Goal: Task Accomplishment & Management: Complete application form

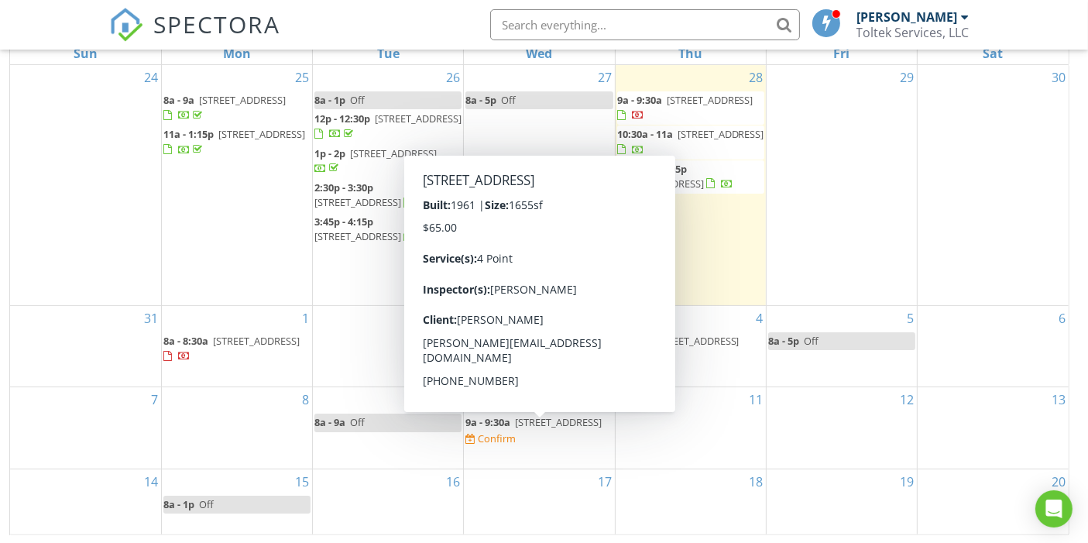
click at [515, 429] on span "3021 woodtop dr, Jacksonville 32277" at bounding box center [558, 422] width 87 height 14
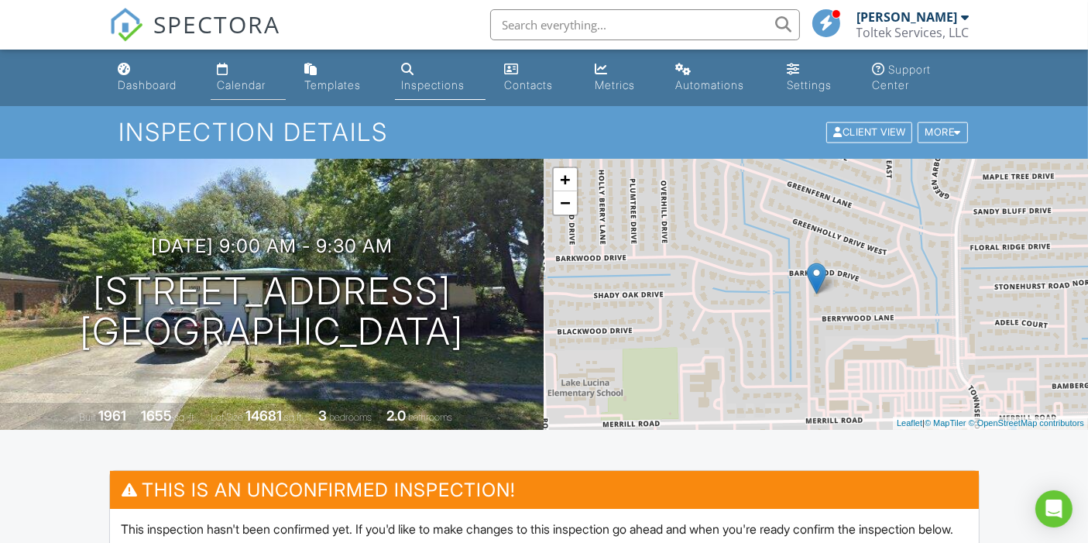
click at [225, 71] on div "Calendar" at bounding box center [223, 69] width 12 height 12
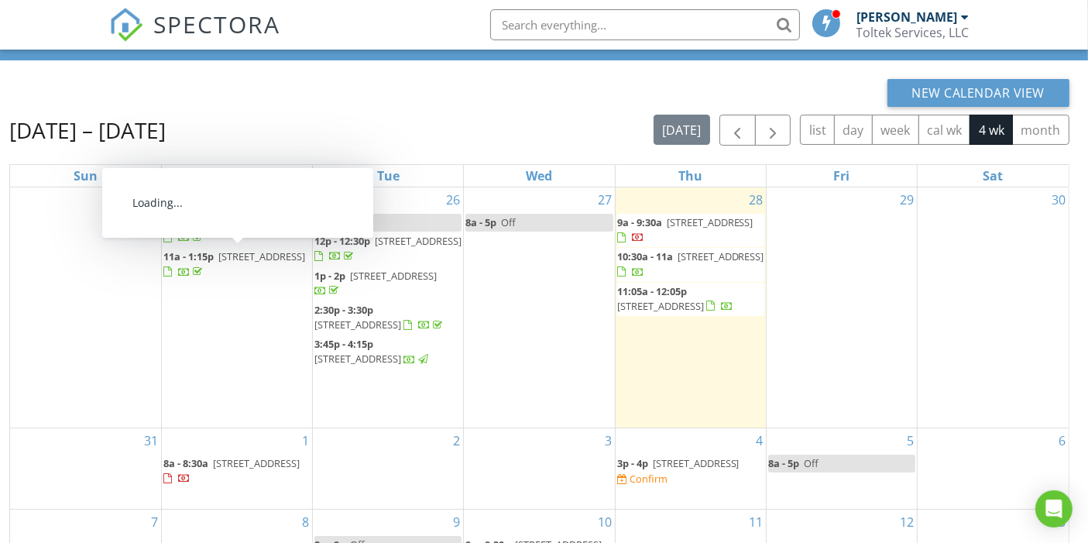
scroll to position [221, 0]
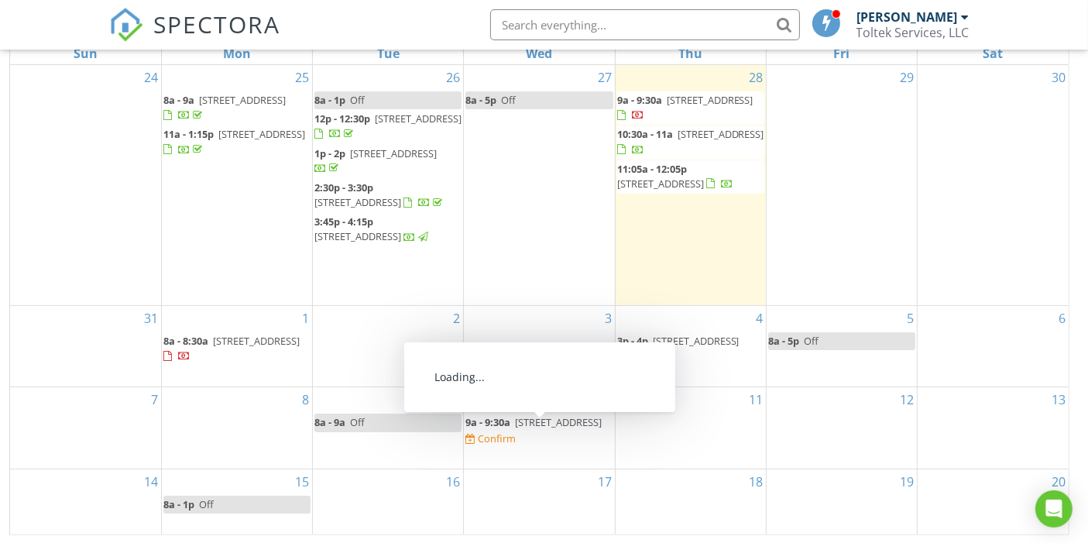
click at [529, 429] on span "3021 woodtop dr, Jacksonville 32277" at bounding box center [558, 422] width 87 height 14
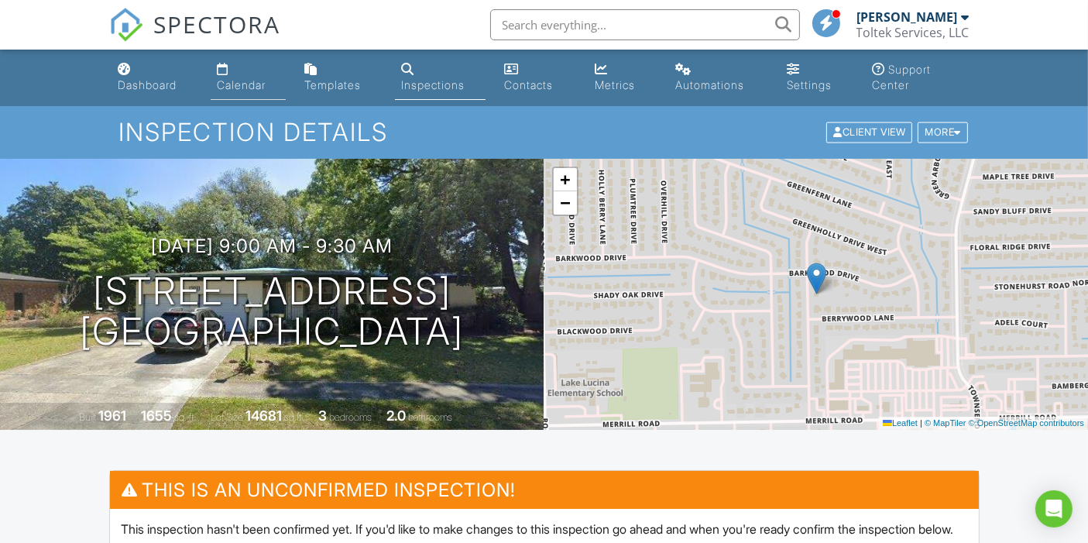
click at [247, 83] on div "Calendar" at bounding box center [241, 84] width 49 height 13
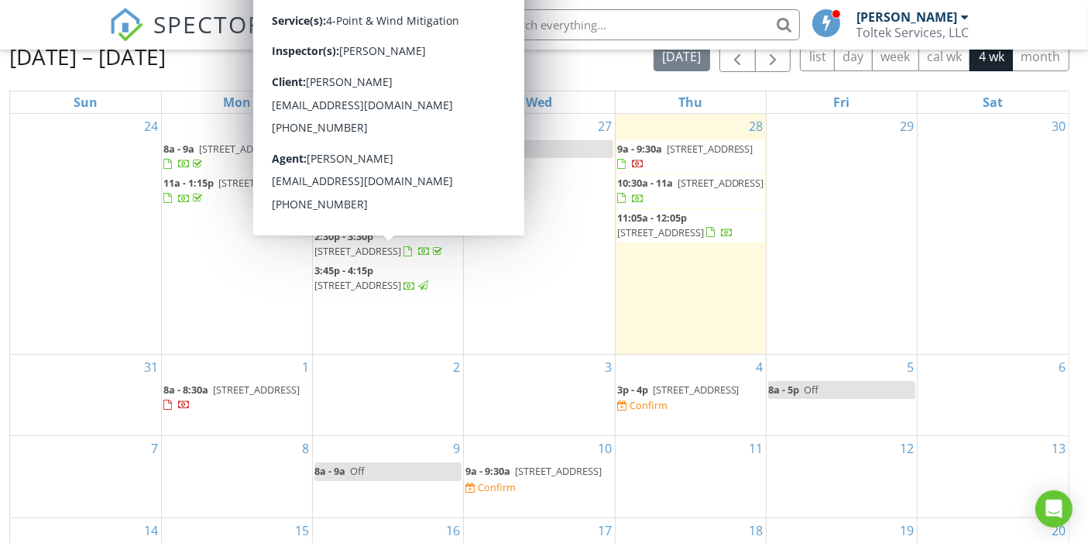
scroll to position [86, 0]
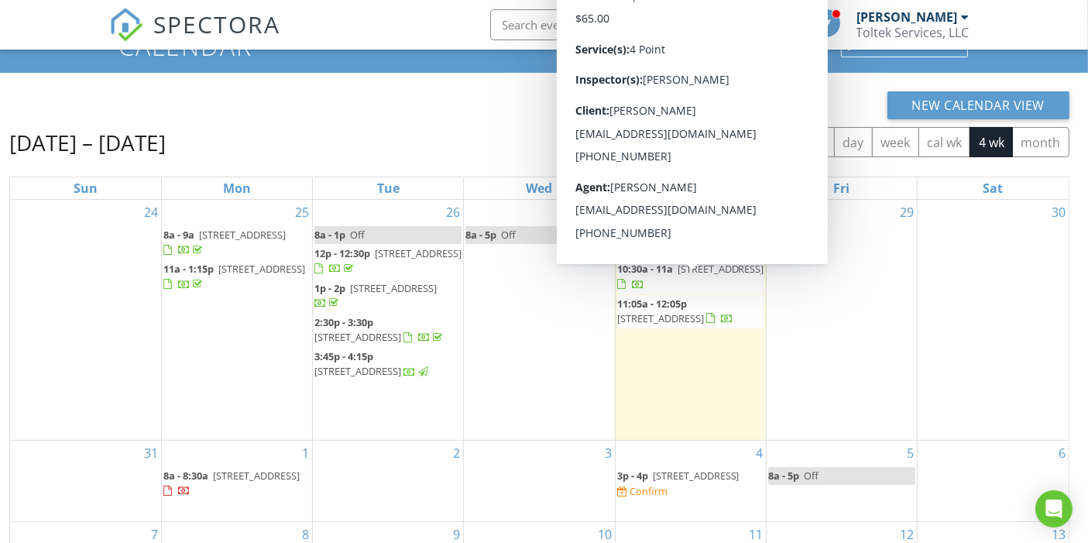
click at [442, 127] on div "[DATE] – [DATE] [DATE] list day week cal wk 4 wk month" at bounding box center [539, 143] width 1061 height 32
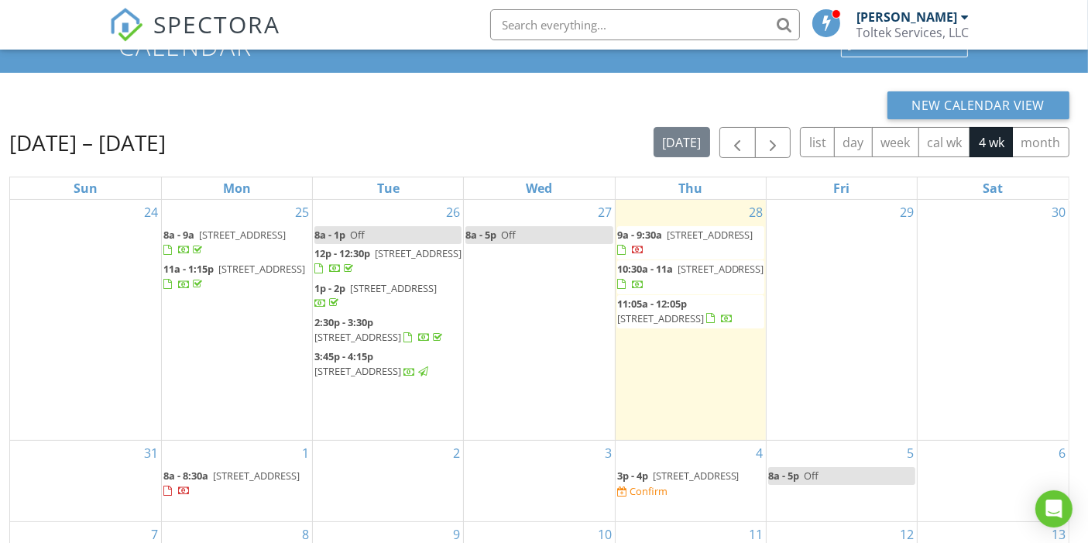
click at [691, 290] on span "10:30a - 11a 12461 Anesworth Ct, Jacksonville 32225" at bounding box center [690, 277] width 147 height 30
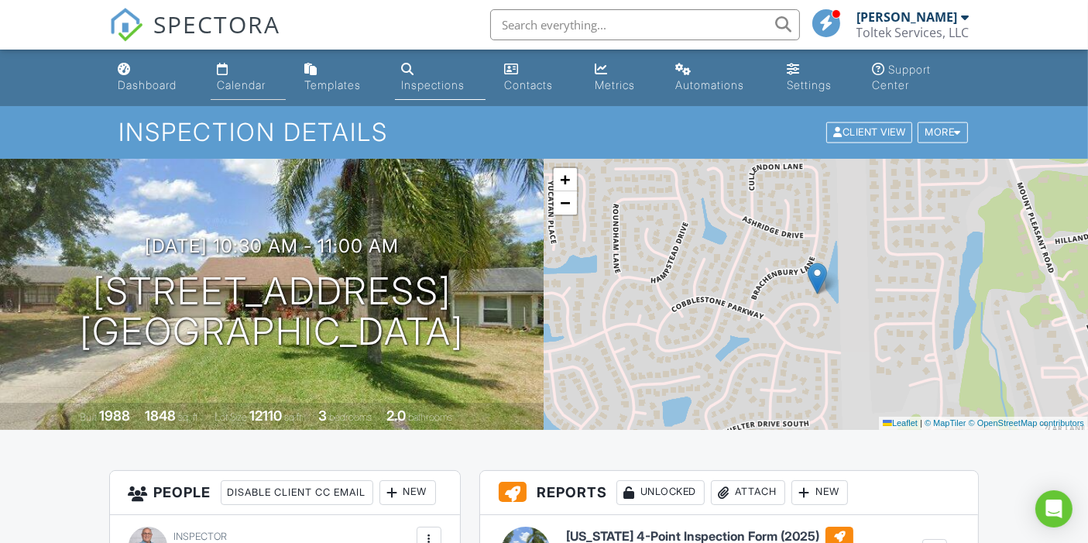
click at [236, 76] on link "Calendar" at bounding box center [248, 78] width 75 height 44
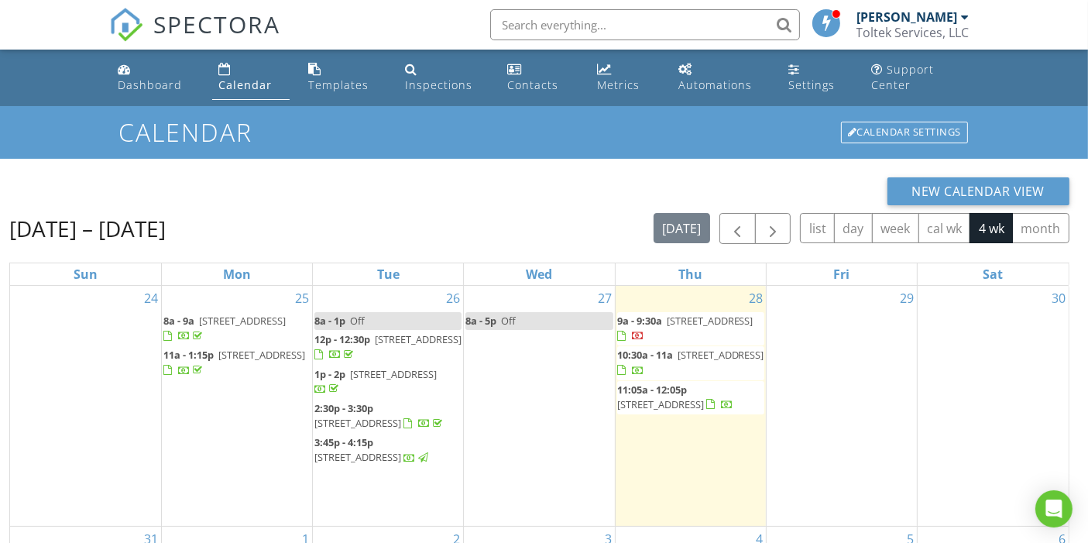
click at [702, 328] on span "[STREET_ADDRESS]" at bounding box center [710, 321] width 87 height 14
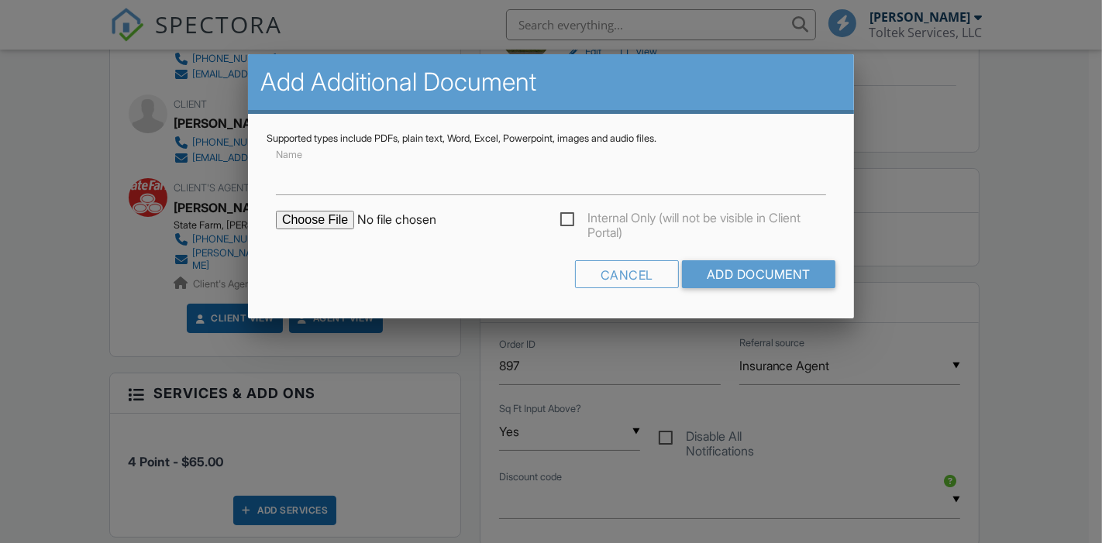
click at [332, 218] on input "file" at bounding box center [407, 220] width 263 height 19
type input "C:\fakepath\2211 Crystal Cove Dr PAD.pdf"
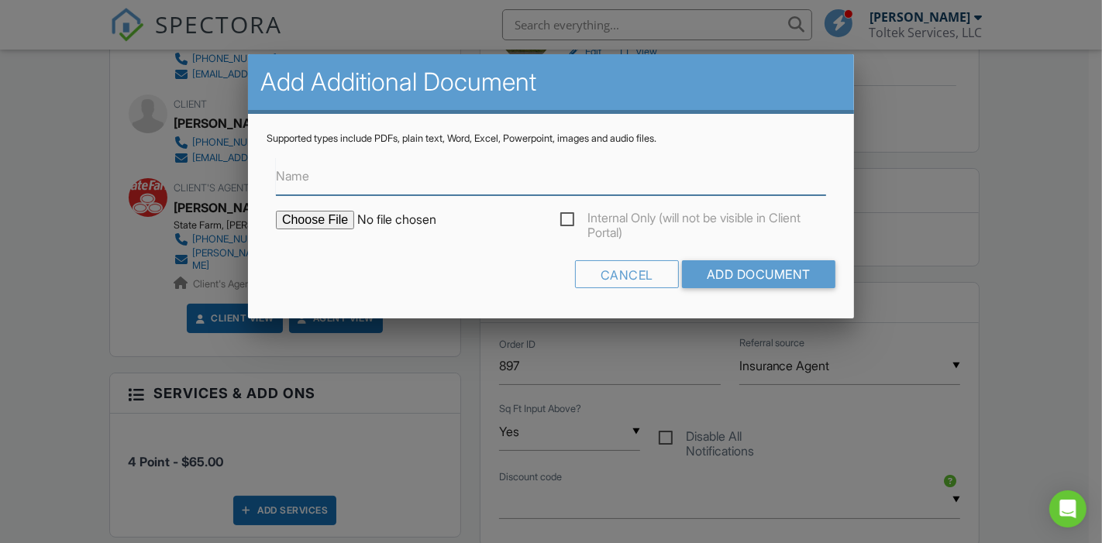
click at [391, 182] on input "Name" at bounding box center [551, 176] width 550 height 38
type input "Property Appraiser Details"
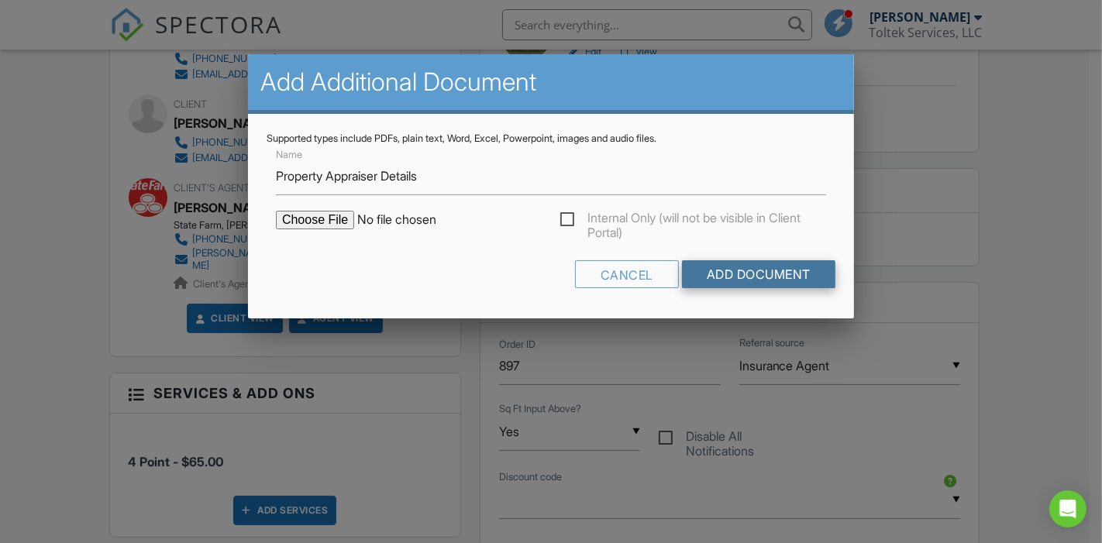
click at [773, 276] on input "Add Document" at bounding box center [758, 274] width 153 height 28
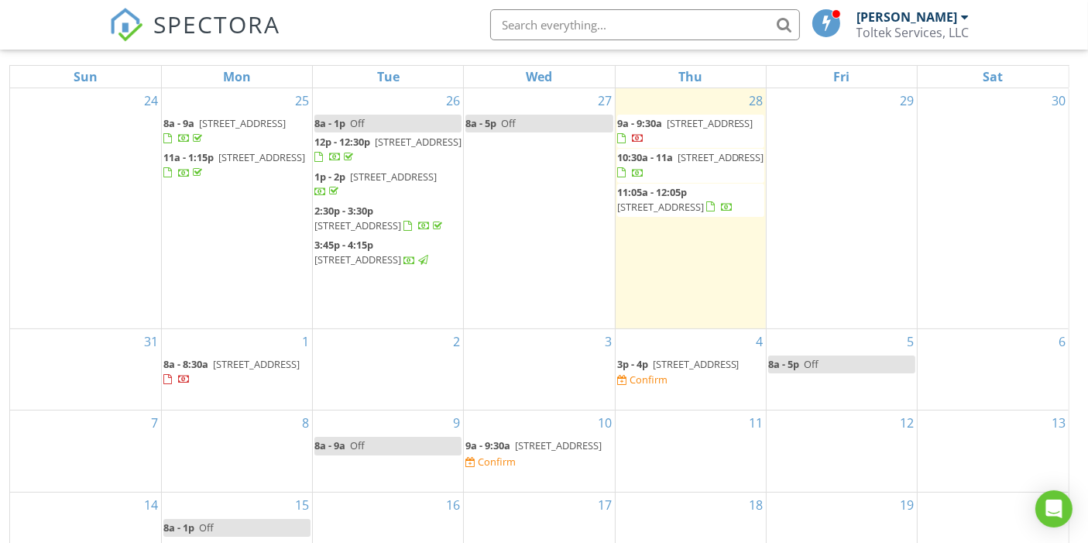
scroll to position [221, 0]
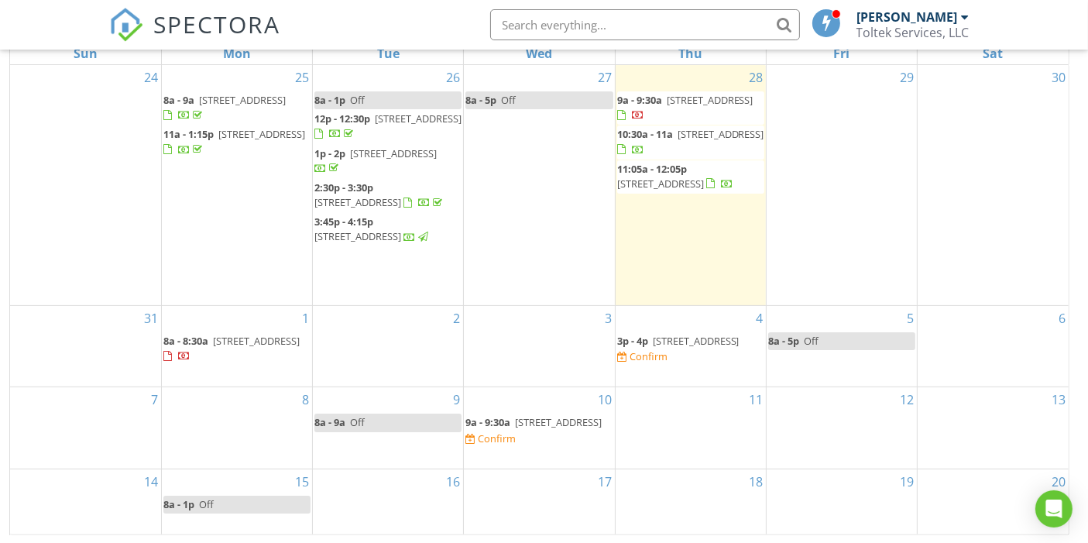
click at [695, 141] on span "12461 Anesworth Ct, Jacksonville 32225" at bounding box center [721, 134] width 87 height 14
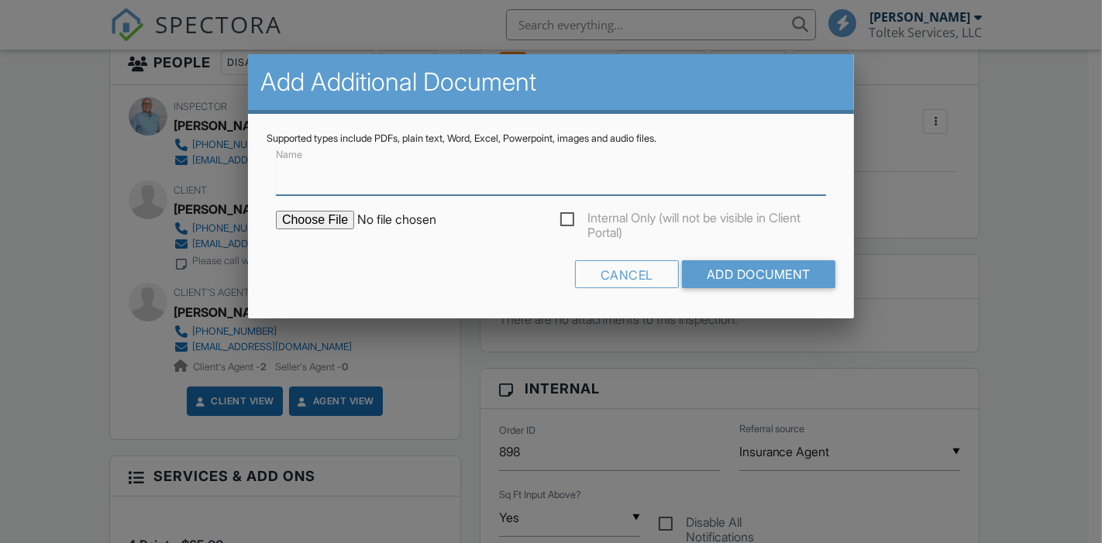
click at [351, 181] on input "Name" at bounding box center [551, 176] width 550 height 38
type input "Building Permits"
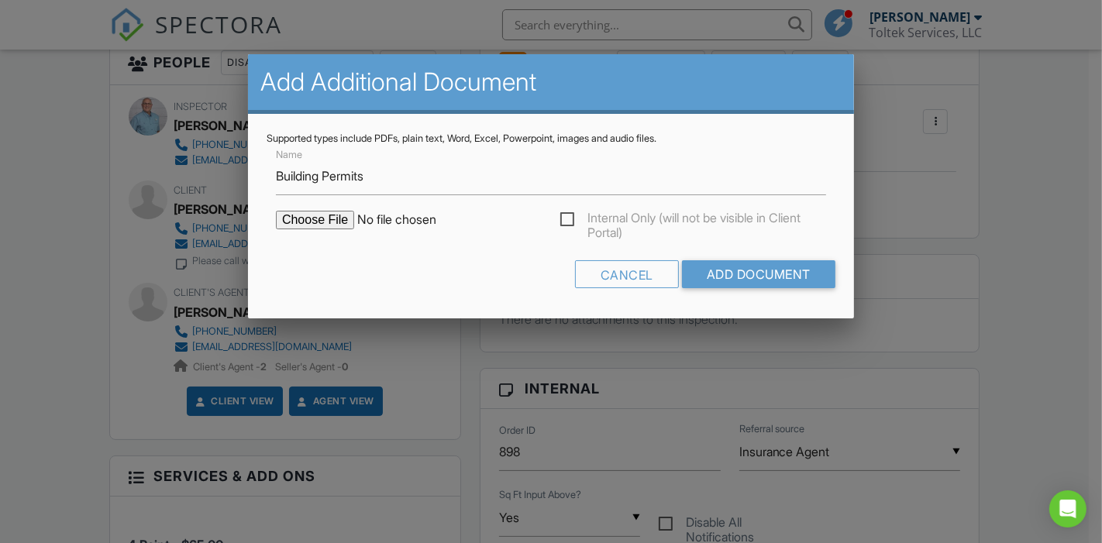
click at [321, 218] on input "file" at bounding box center [407, 220] width 263 height 19
type input "C:\fakepath\12461 Anesworth Ct Building Permits.xlsx"
click at [741, 272] on input "Add Document" at bounding box center [758, 274] width 153 height 28
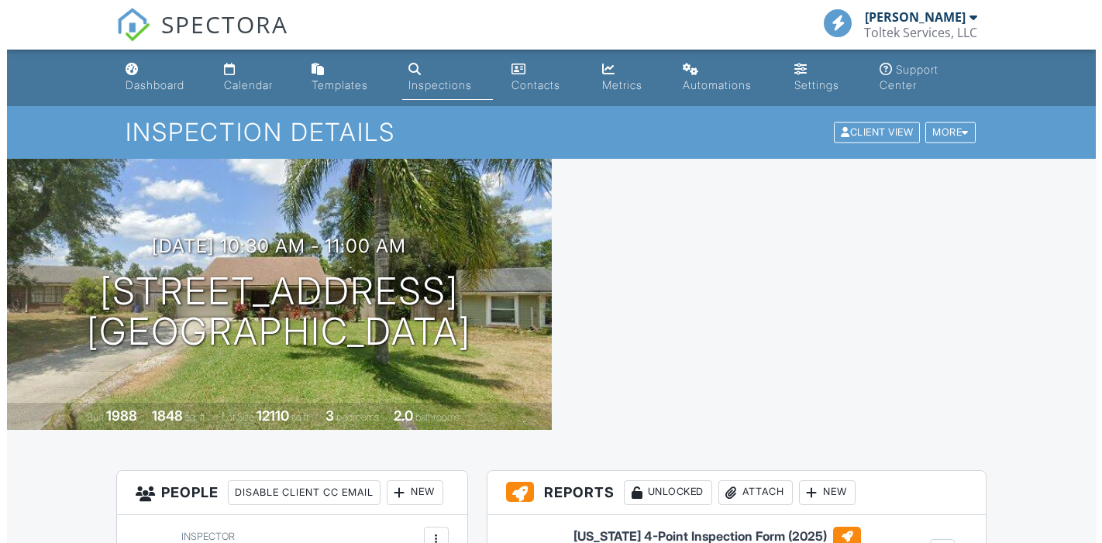
scroll to position [516, 0]
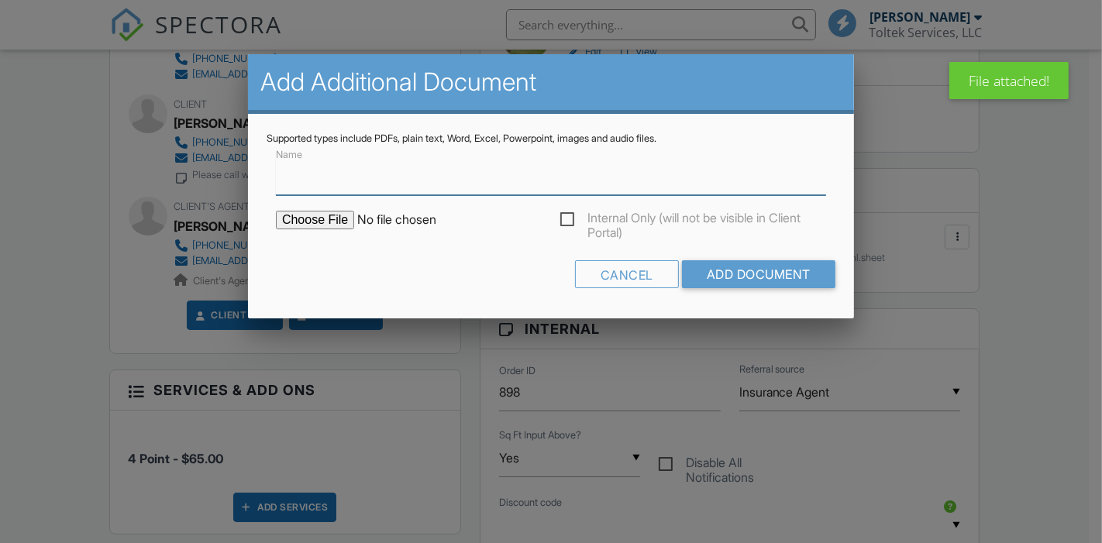
click at [394, 189] on input "Name" at bounding box center [551, 176] width 550 height 38
type input "Property Appraiser Details"
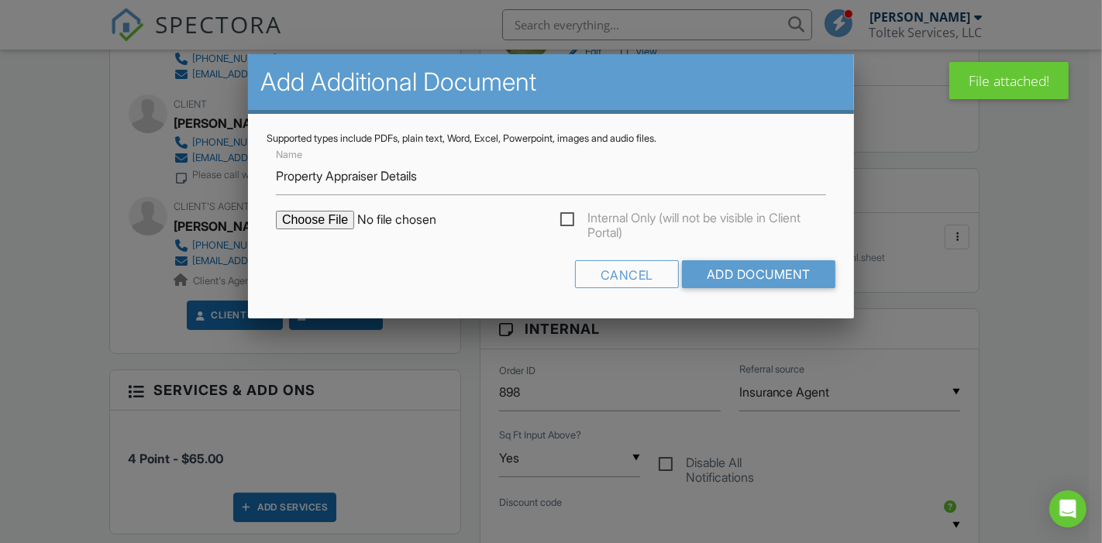
click at [325, 218] on input "file" at bounding box center [407, 220] width 263 height 19
type input "C:\fakepath\12461 Anesworth Ct PAD.pdf"
click at [737, 272] on input "Add Document" at bounding box center [758, 274] width 153 height 28
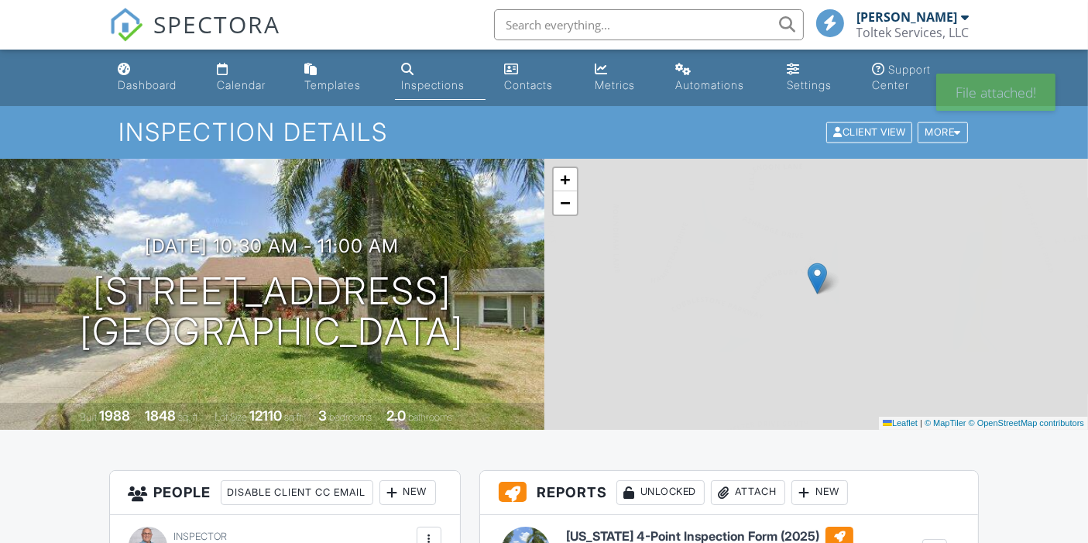
drag, startPoint x: 0, startPoint y: 0, endPoint x: 352, endPoint y: 153, distance: 384.4
click at [238, 83] on div "Calendar" at bounding box center [241, 84] width 49 height 13
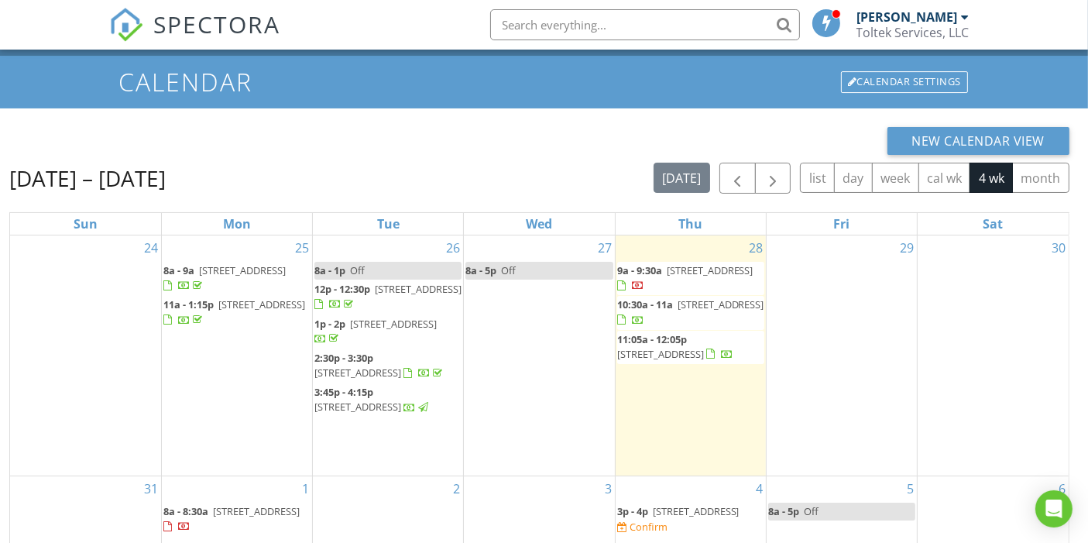
scroll to position [221, 0]
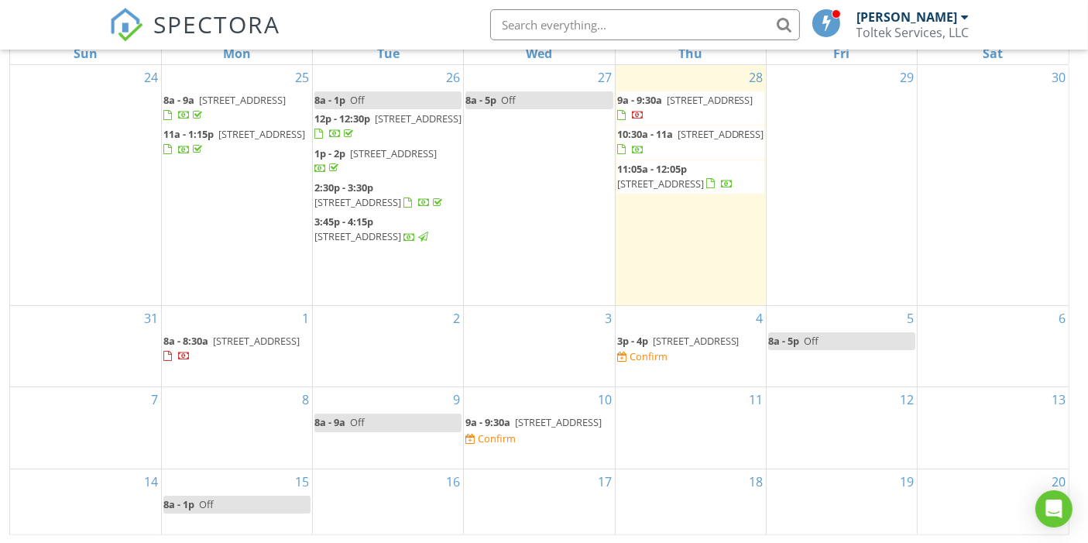
click at [697, 191] on span "[STREET_ADDRESS]" at bounding box center [660, 184] width 87 height 14
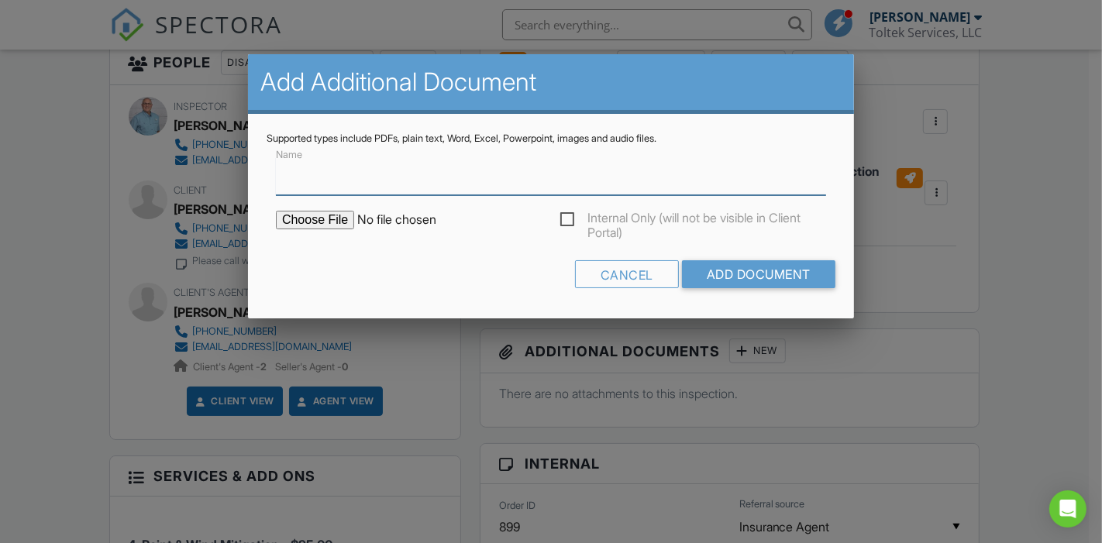
click at [411, 183] on input "Name" at bounding box center [551, 176] width 550 height 38
type input "Building Permits"
click at [340, 222] on input "file" at bounding box center [407, 220] width 263 height 19
type input "C:\fakepath\3004 Tonbridge Ct Building Permits.xlsx"
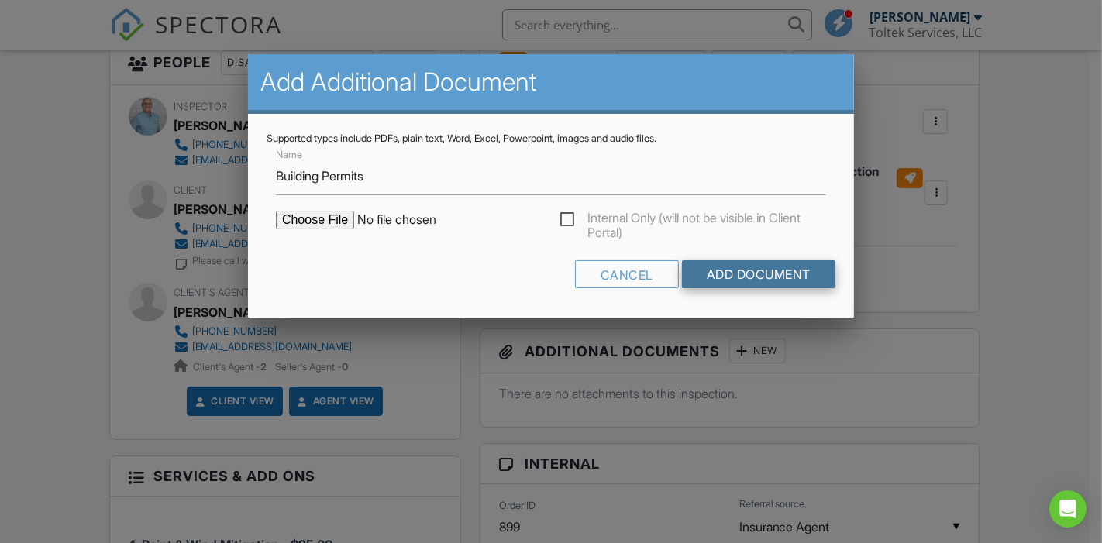
click at [737, 275] on input "Add Document" at bounding box center [758, 274] width 153 height 28
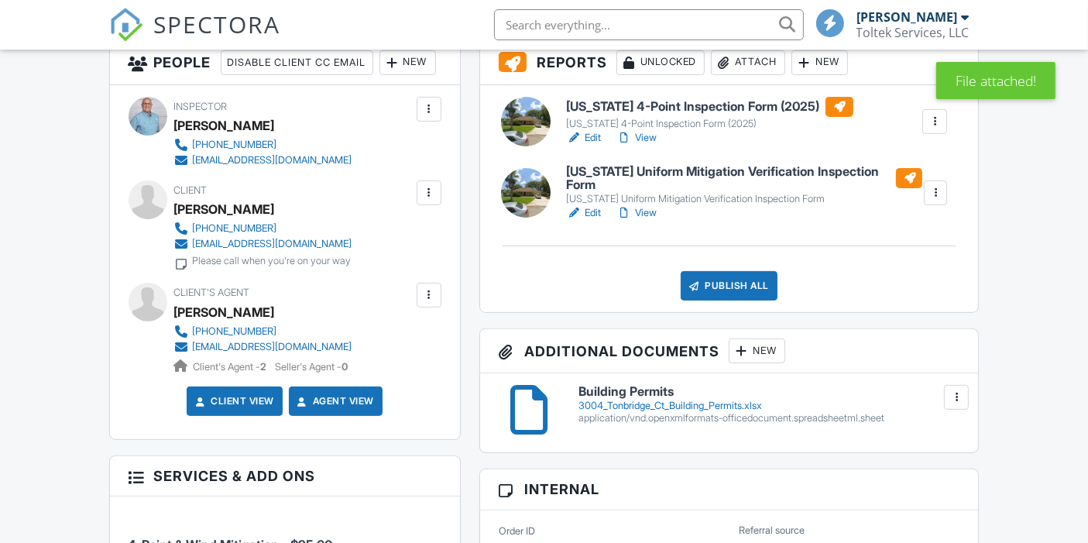
click at [759, 355] on div "New" at bounding box center [757, 351] width 57 height 25
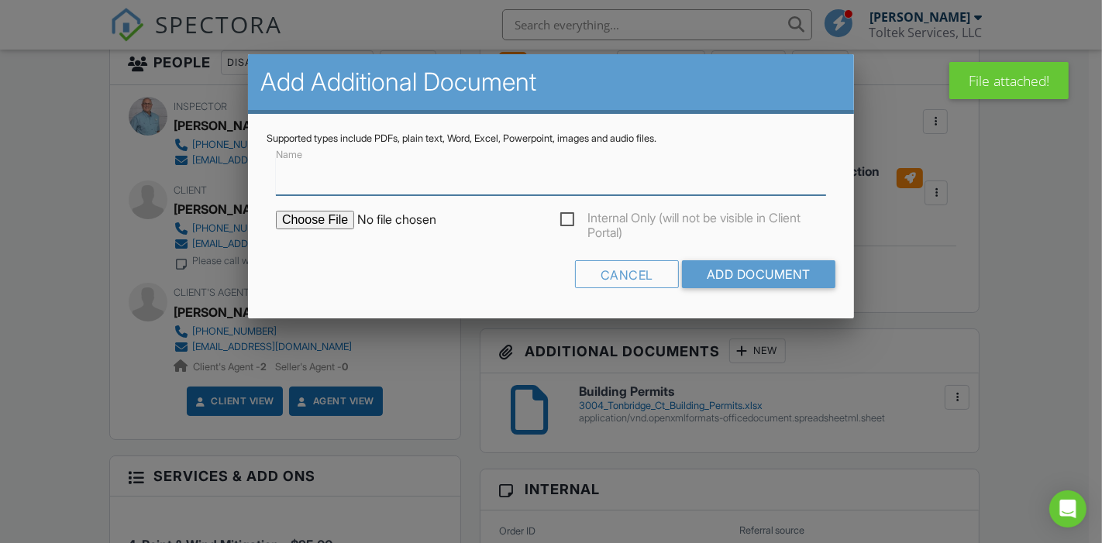
click at [355, 176] on input "Name" at bounding box center [551, 176] width 550 height 38
type input "Property Appraiser Details"
click at [314, 218] on input "file" at bounding box center [407, 220] width 263 height 19
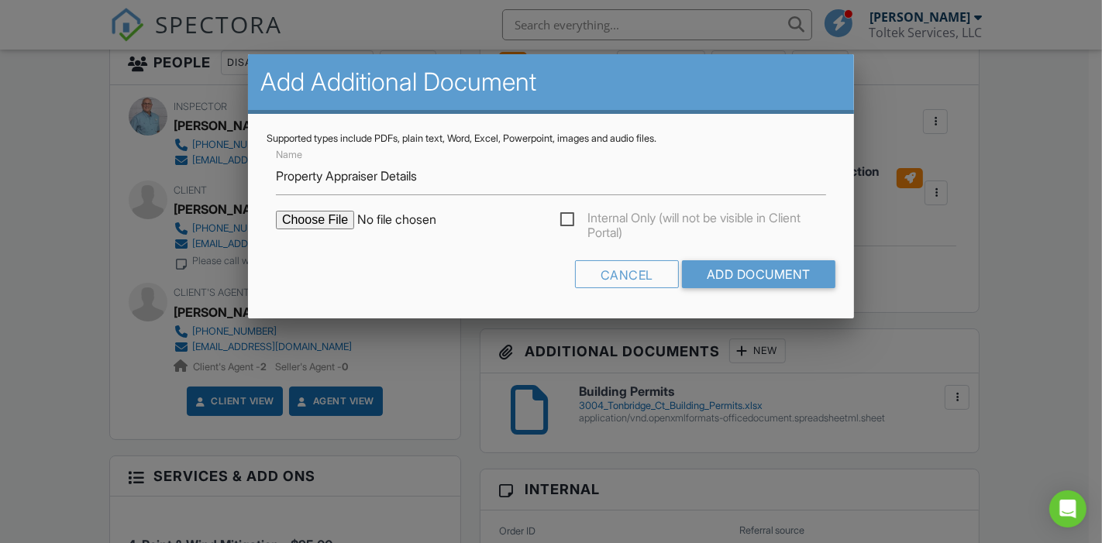
type input "C:\fakepath\3004 Tonbridge Ct PAD.pdf"
click at [751, 269] on input "Add Document" at bounding box center [758, 274] width 153 height 28
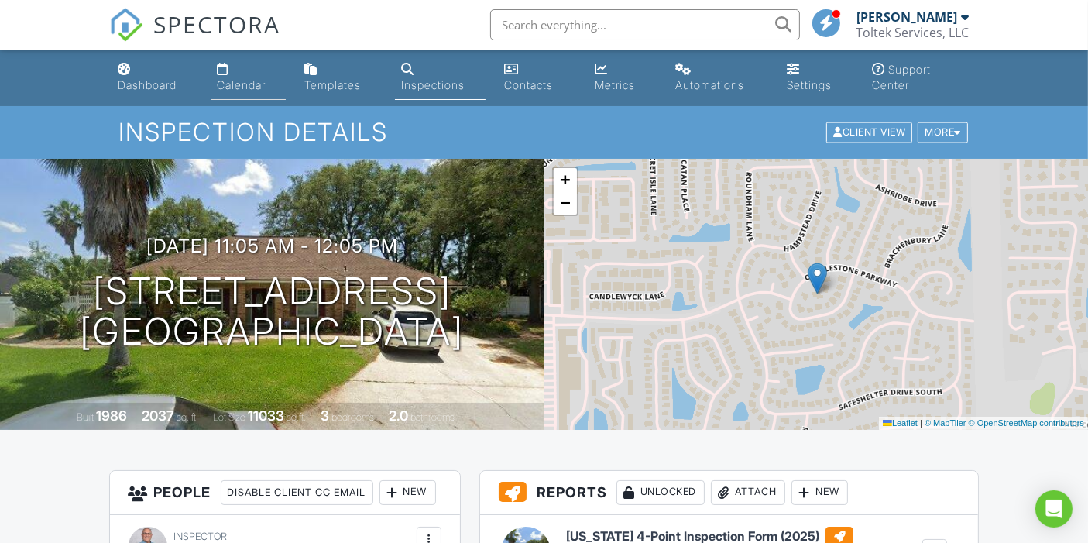
click at [217, 78] on link "Calendar" at bounding box center [248, 78] width 75 height 44
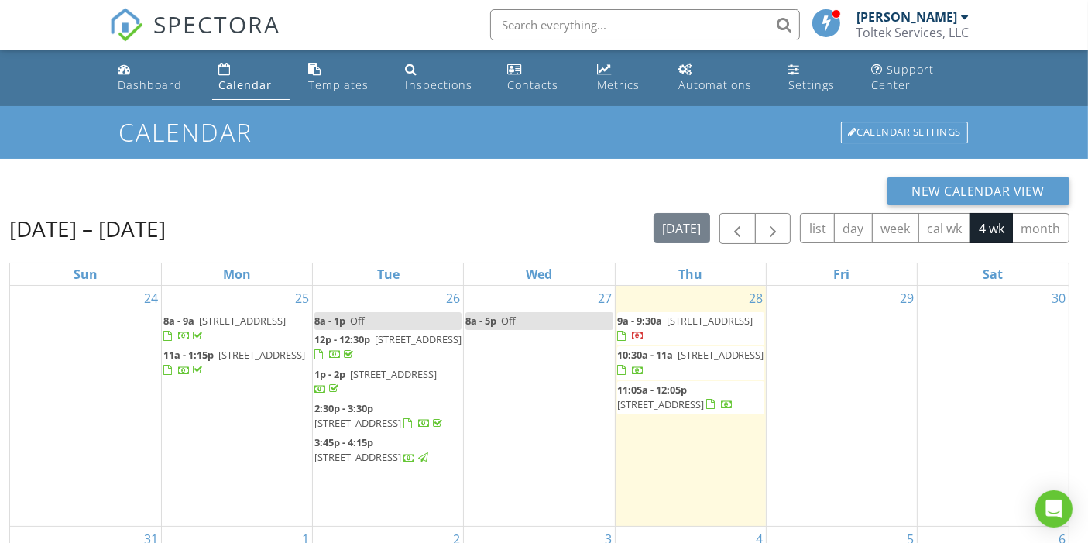
click at [531, 28] on input "text" at bounding box center [645, 24] width 310 height 31
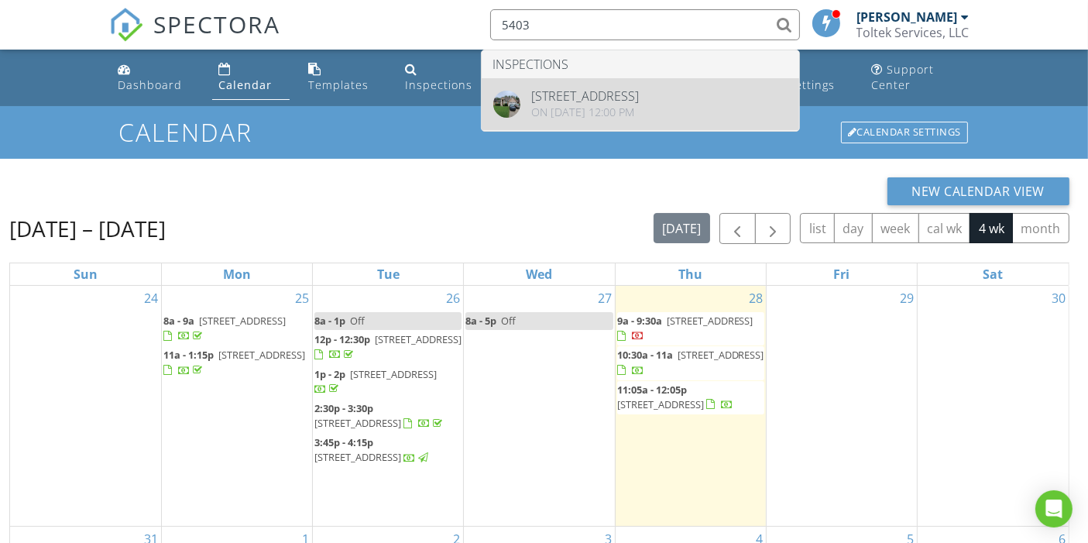
type input "5403"
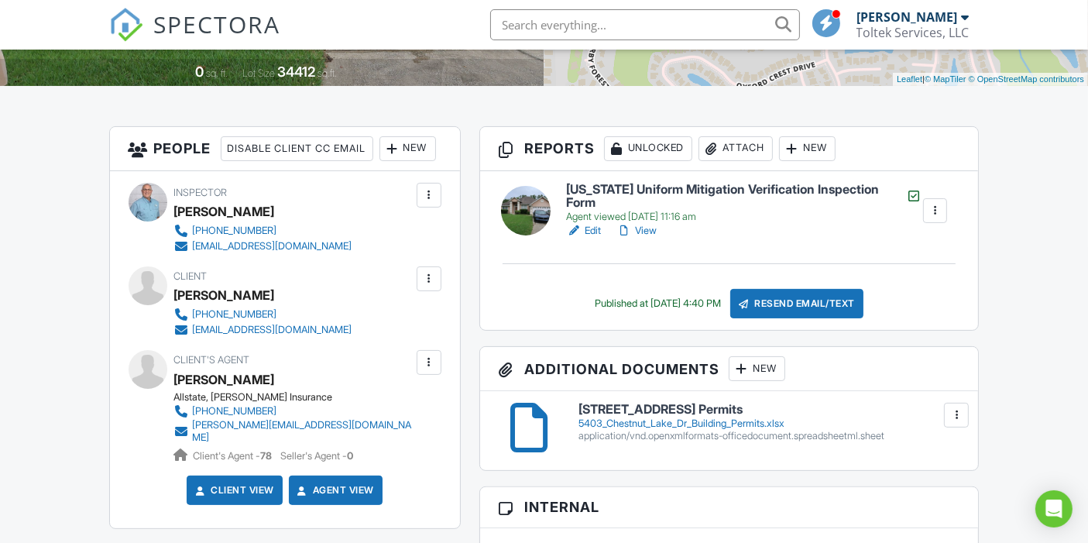
scroll to position [258, 0]
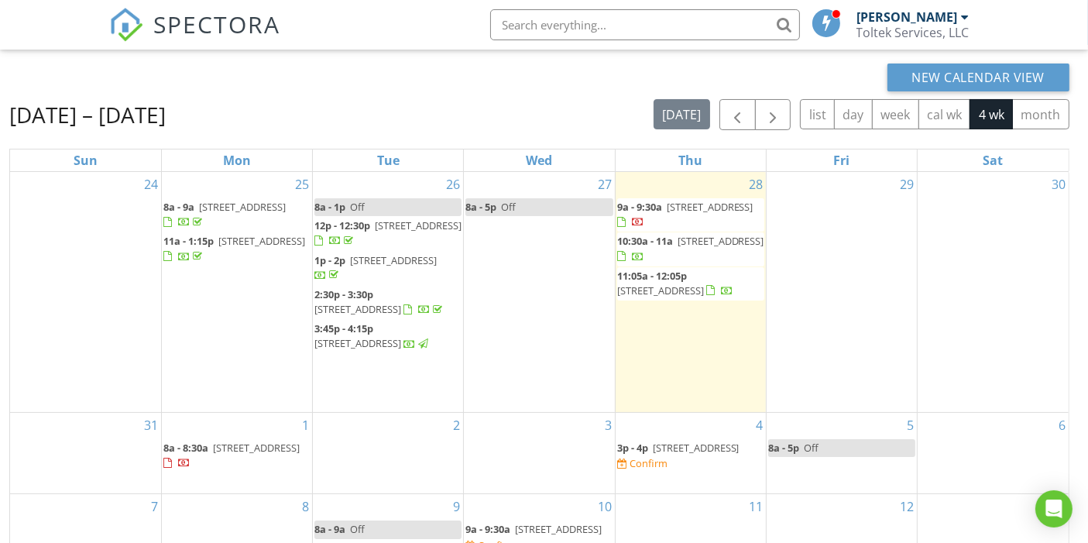
scroll to position [221, 0]
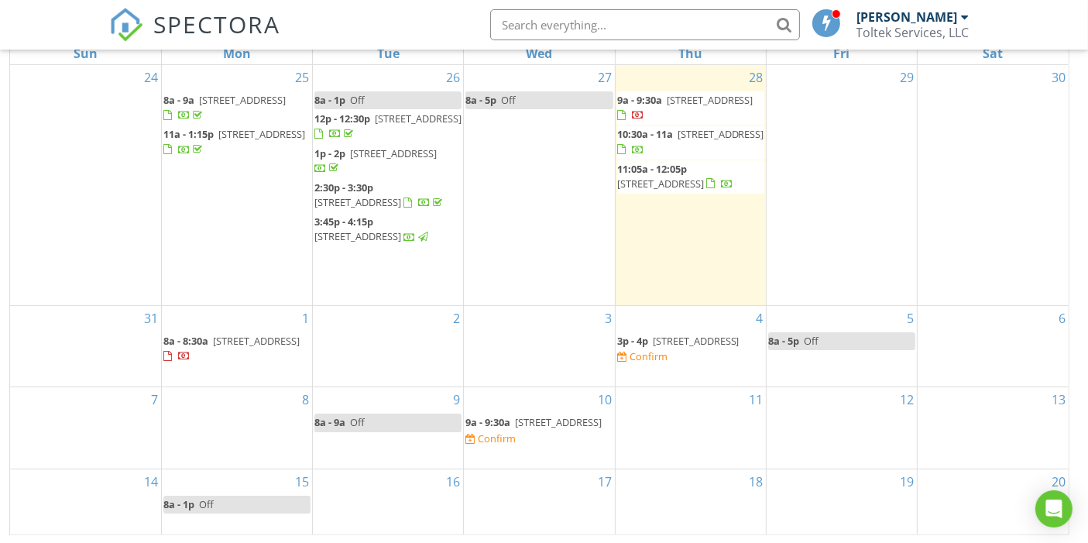
click at [239, 387] on div "1 8a - 8:30a [STREET_ADDRESS]" at bounding box center [237, 346] width 150 height 81
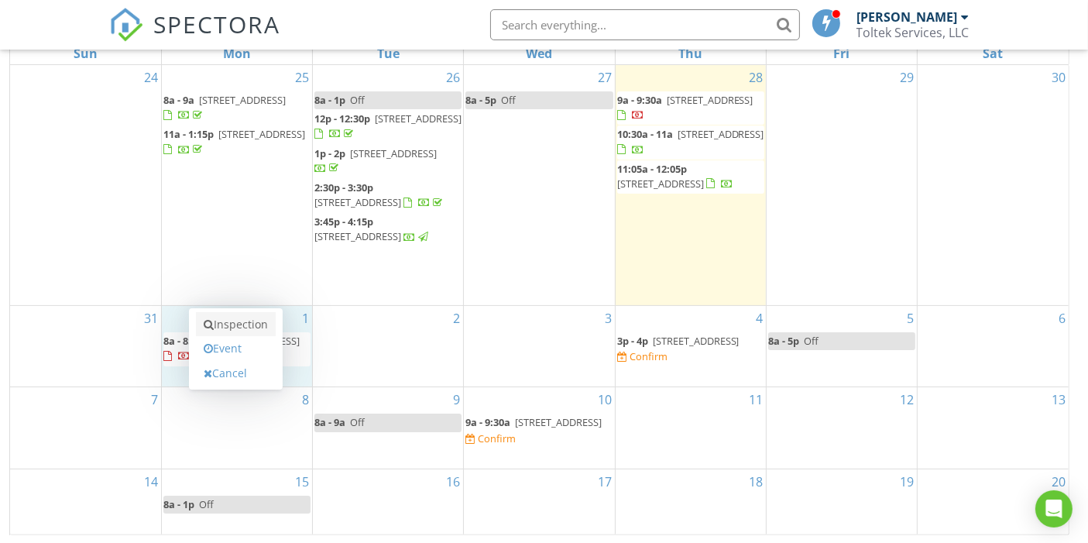
click at [228, 324] on link "Inspection" at bounding box center [236, 324] width 80 height 25
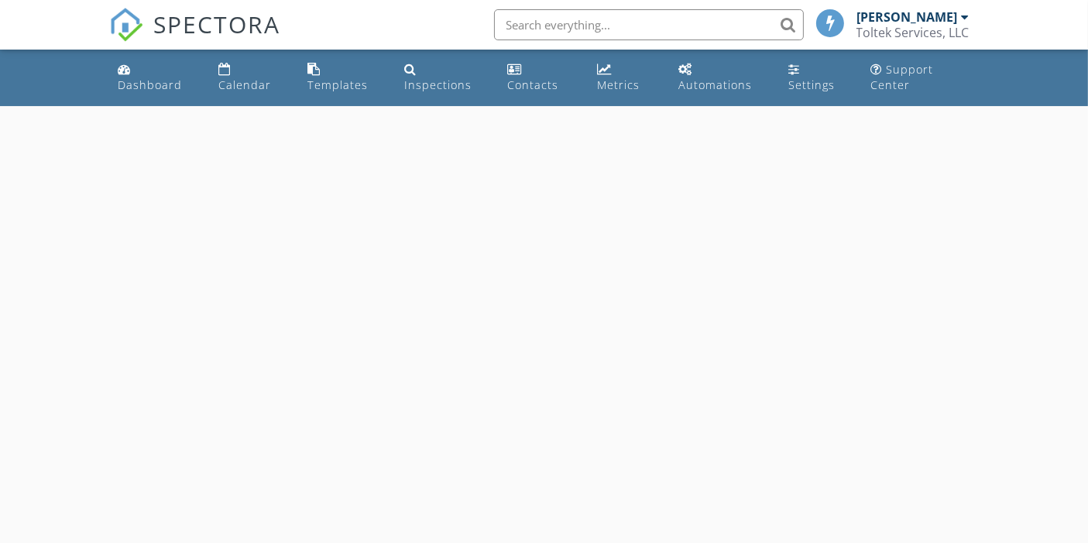
select select "8"
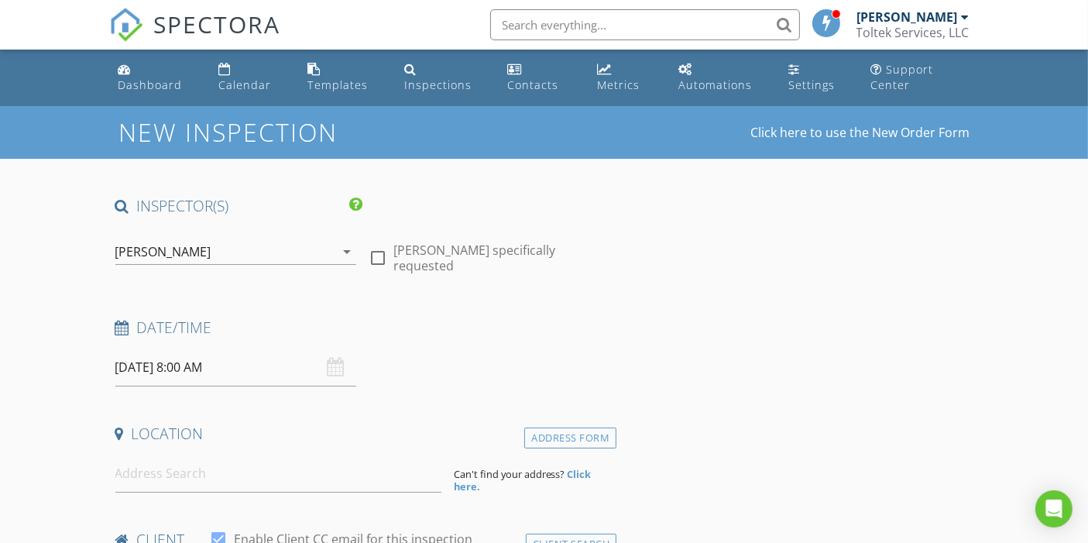
click at [191, 370] on input "[DATE] 8:00 AM" at bounding box center [236, 368] width 242 height 38
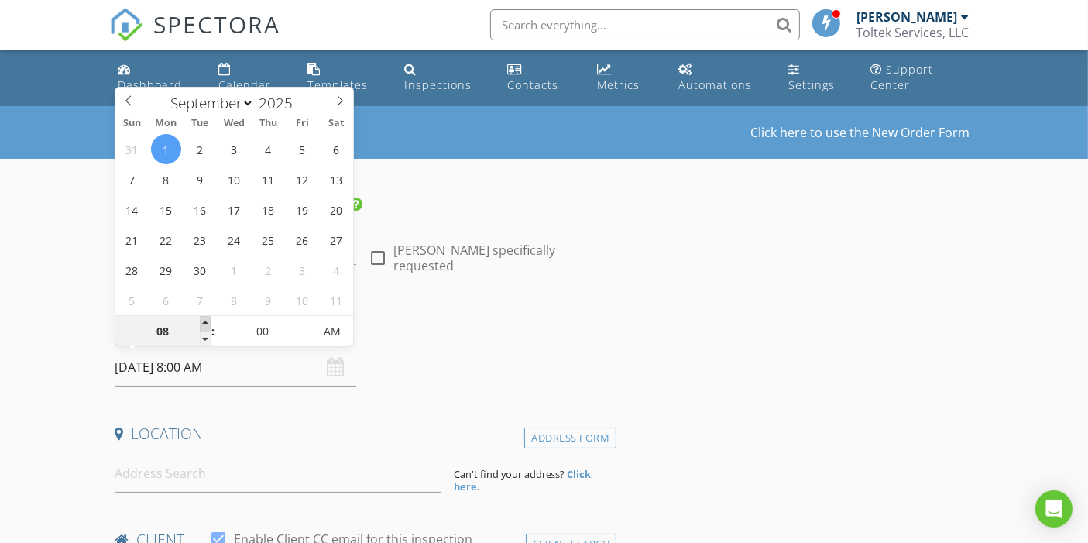
type input "09"
type input "[DATE] 9:00 AM"
click at [206, 319] on span at bounding box center [205, 323] width 11 height 15
click at [156, 471] on input at bounding box center [278, 474] width 326 height 38
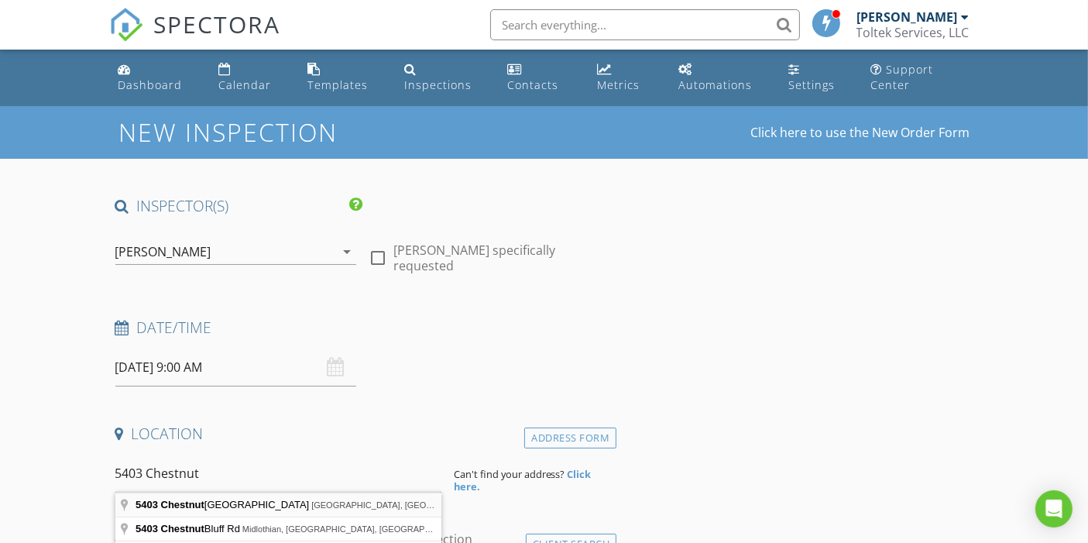
type input "5403 Chestnut Lake Drive, Jacksonville, FL, USA"
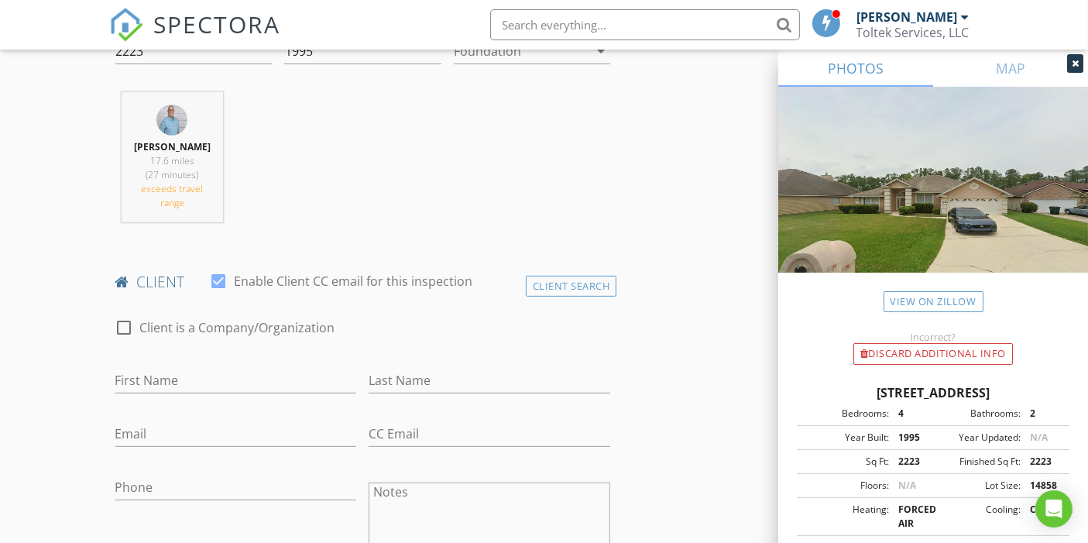
scroll to position [688, 0]
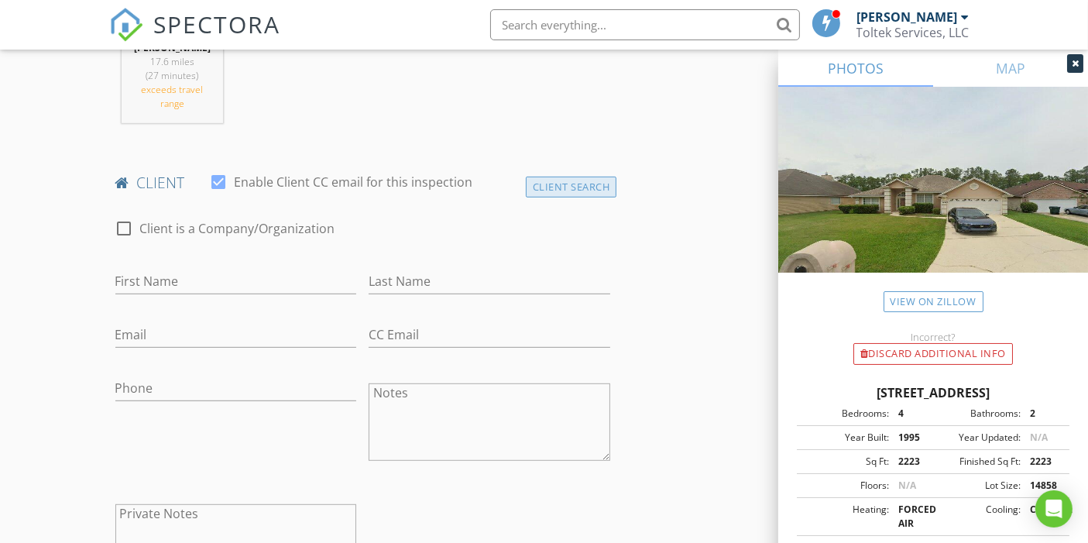
click at [563, 184] on div "Client Search" at bounding box center [571, 187] width 91 height 21
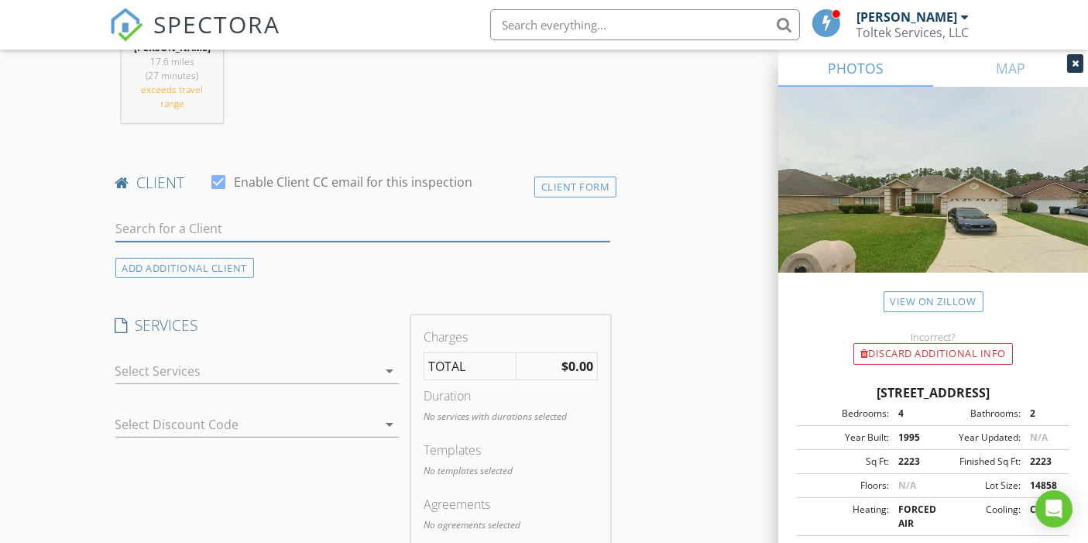
click at [254, 225] on input "text" at bounding box center [363, 229] width 496 height 26
type input "Gail"
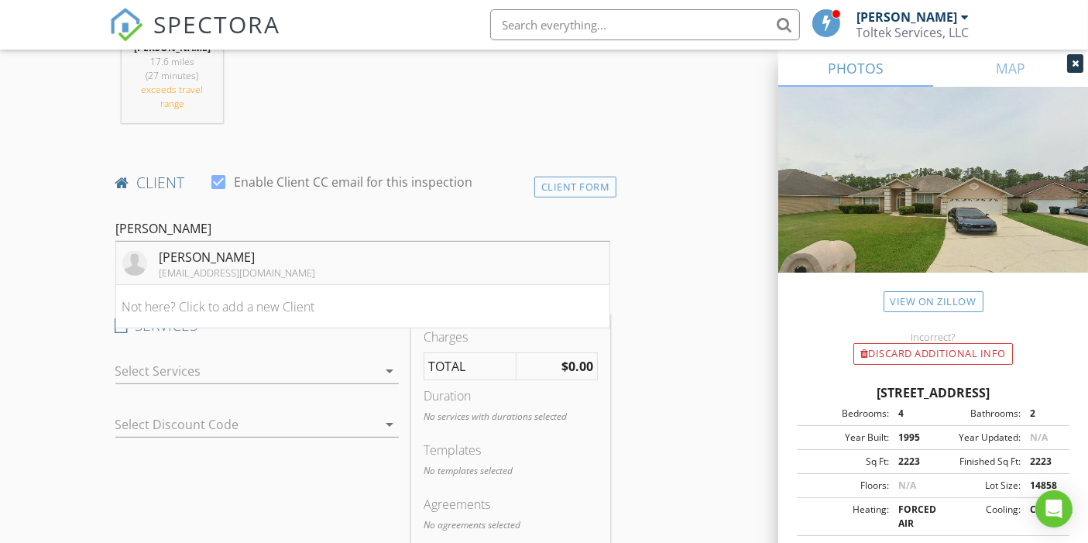
click at [227, 261] on div "Gail Jefferson" at bounding box center [238, 257] width 156 height 19
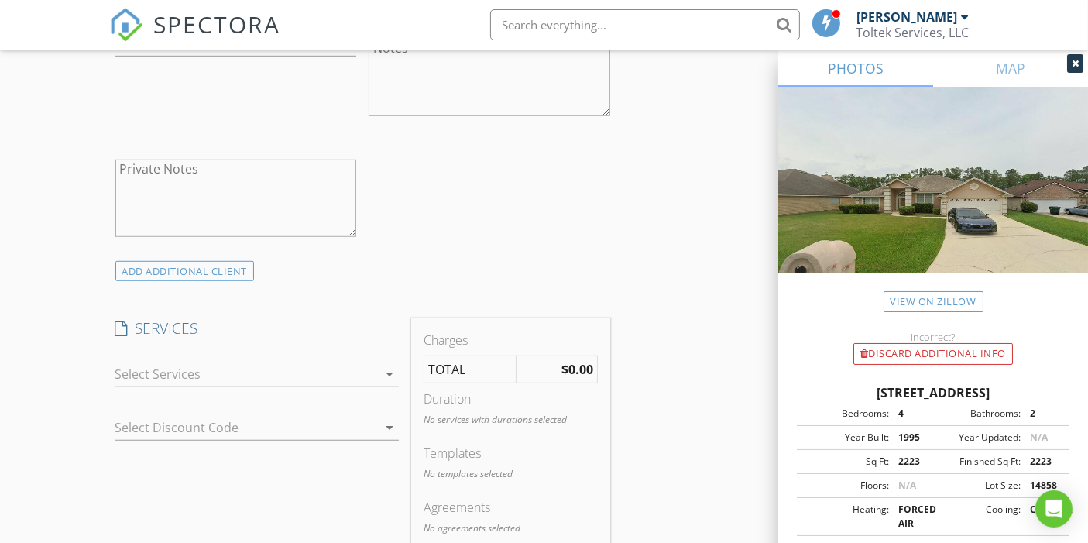
scroll to position [1119, 0]
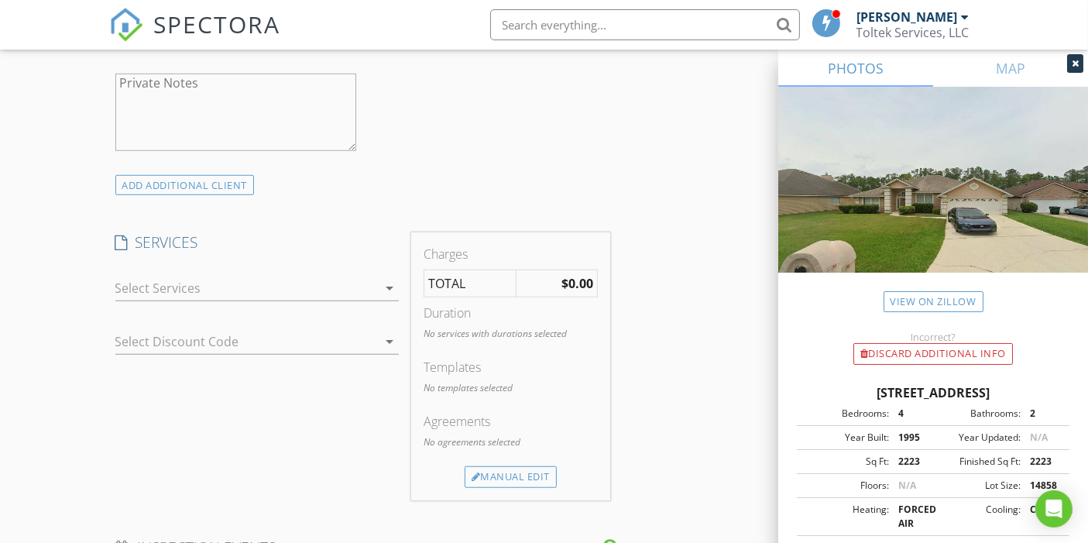
click at [132, 292] on div at bounding box center [246, 288] width 262 height 25
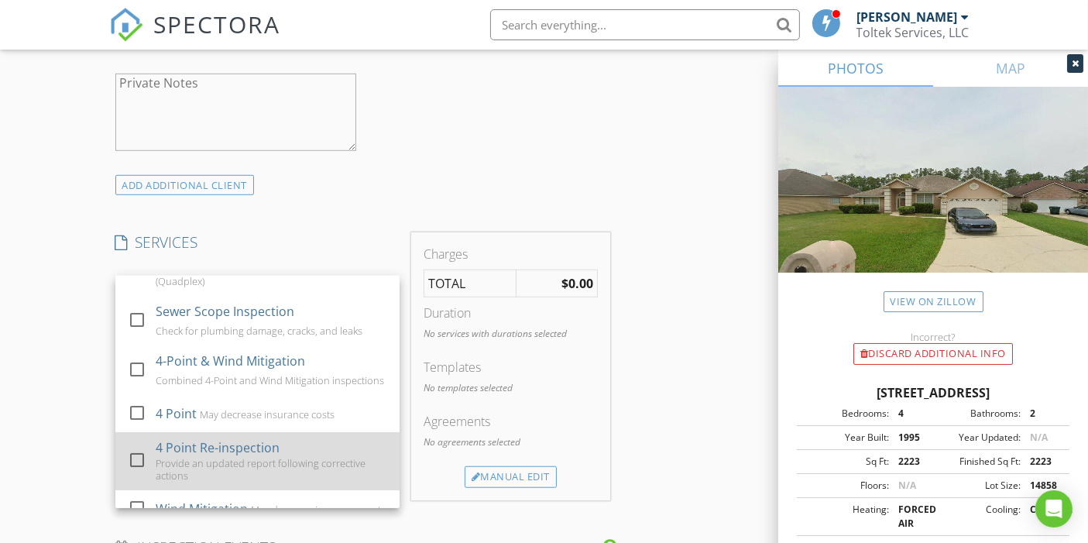
scroll to position [258, 0]
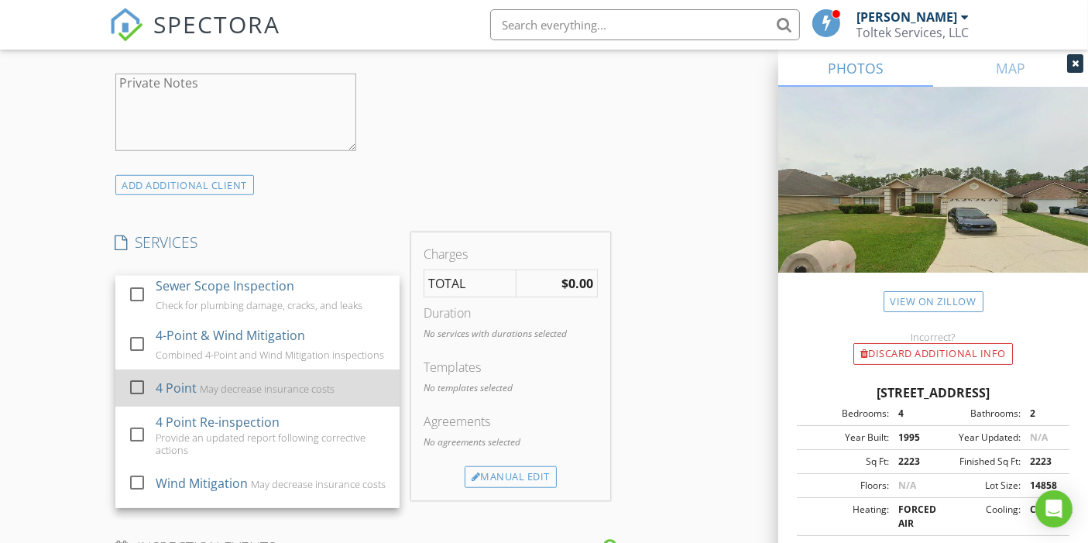
click at [136, 406] on div at bounding box center [140, 401] width 25 height 9
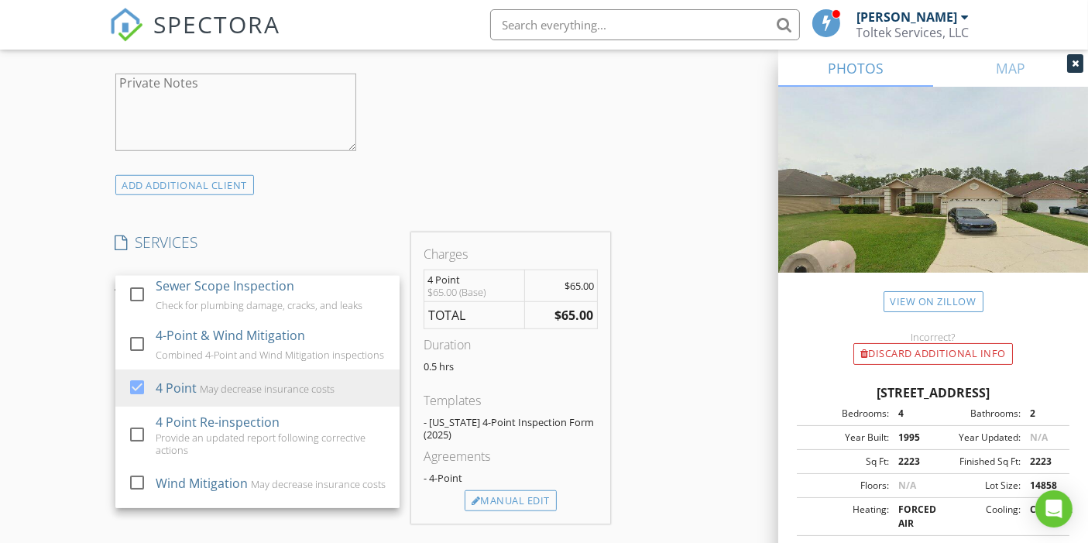
click at [77, 413] on div "New Inspection Click here to use the New Order Form INSPECTOR(S) check_box Davi…" at bounding box center [544, 427] width 1088 height 2878
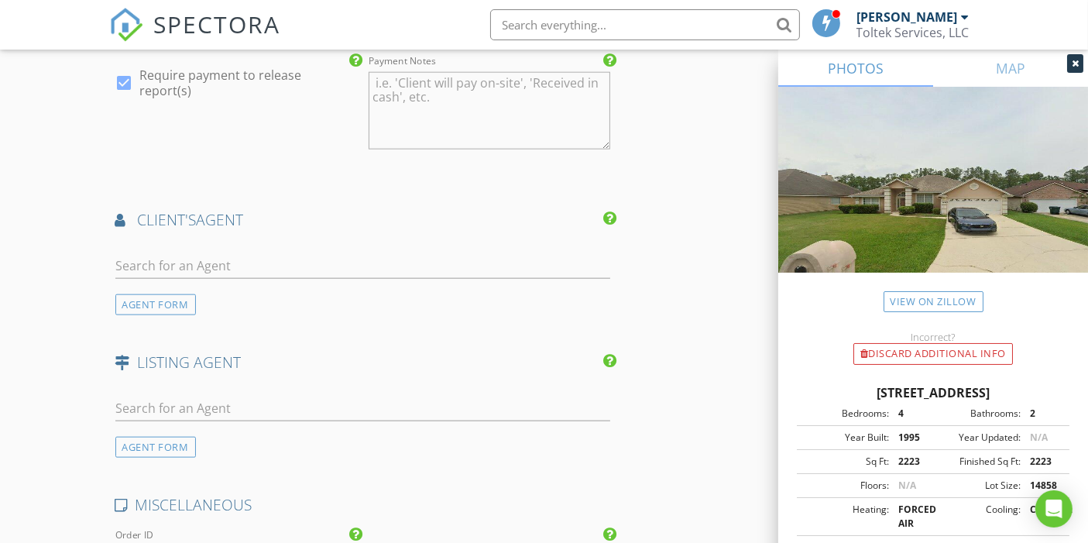
scroll to position [1807, 0]
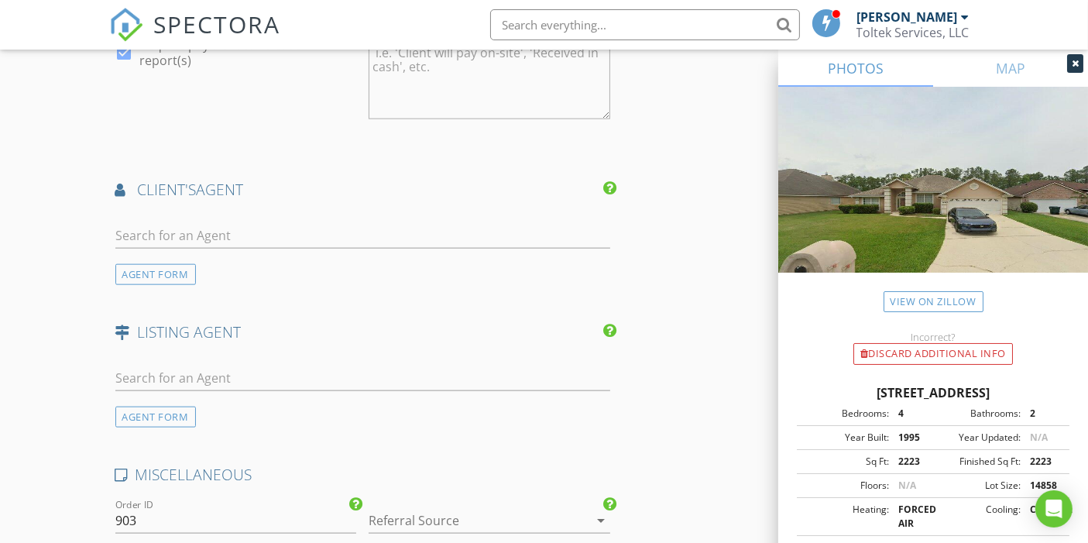
click at [450, 512] on div at bounding box center [468, 520] width 198 height 25
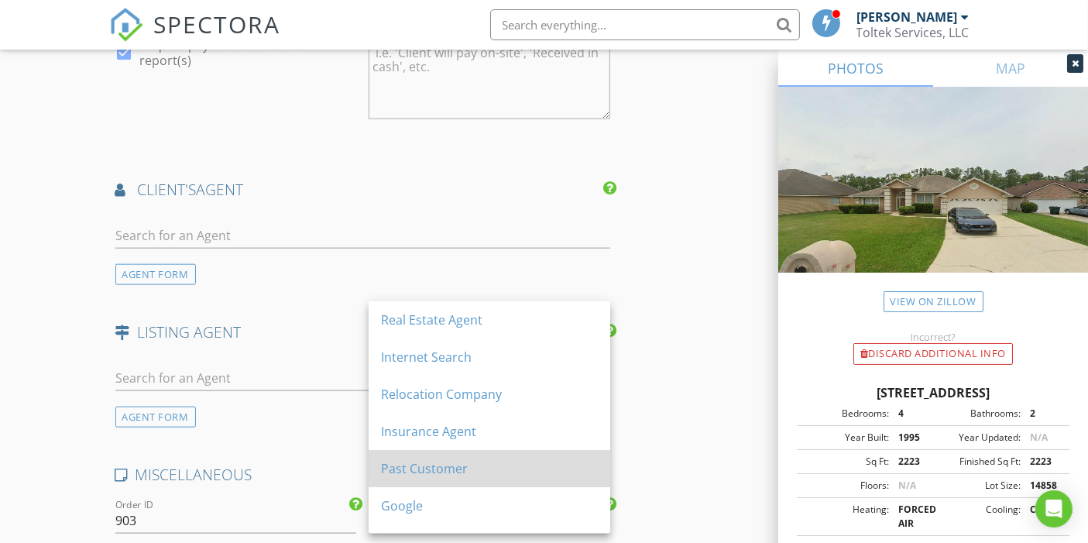
click at [404, 473] on div "Past Customer" at bounding box center [489, 468] width 217 height 19
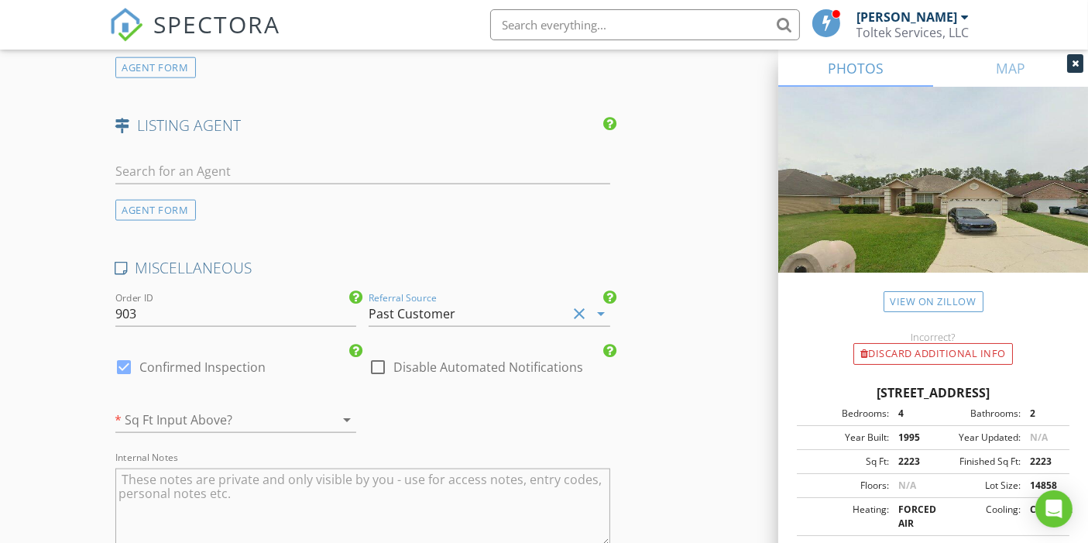
scroll to position [1979, 0]
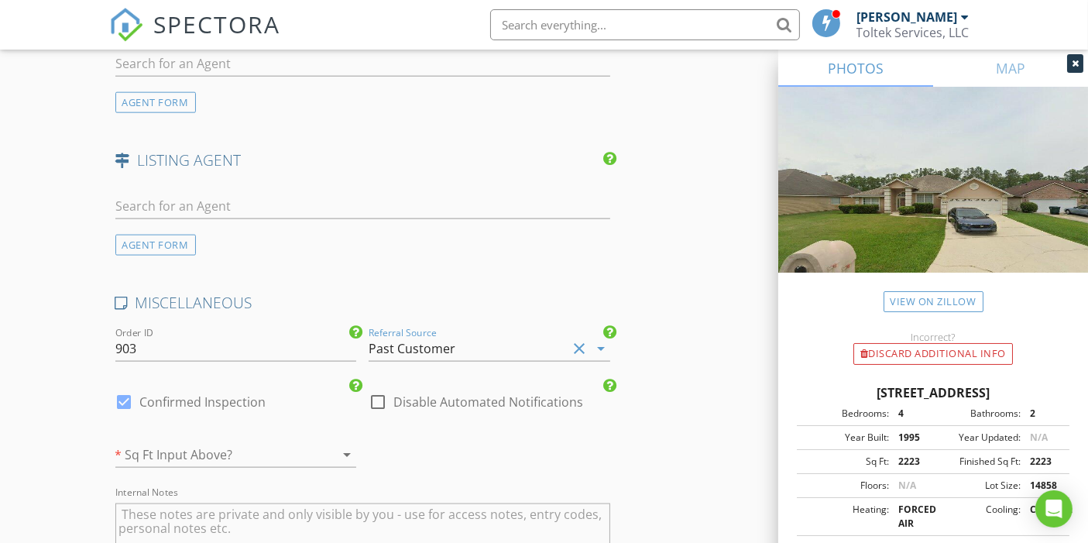
click at [177, 442] on div at bounding box center [214, 454] width 198 height 25
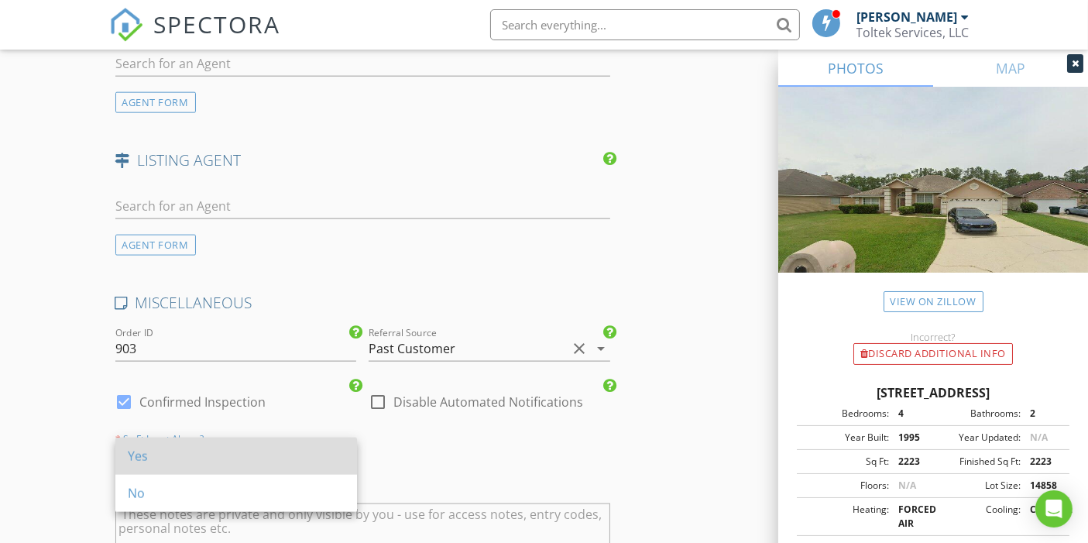
click at [134, 455] on div "Yes" at bounding box center [236, 456] width 217 height 19
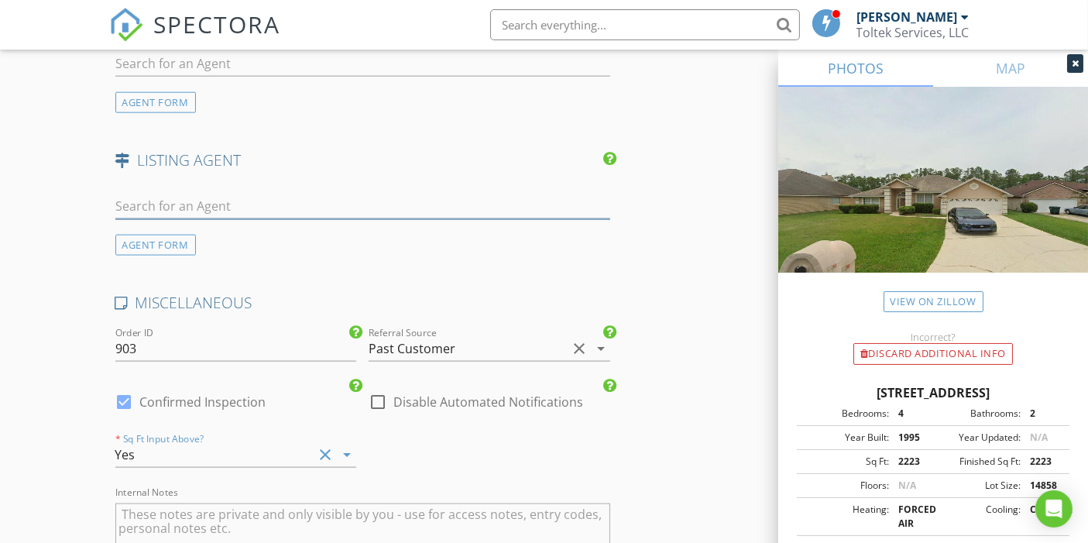
click at [184, 196] on input "text" at bounding box center [363, 207] width 496 height 26
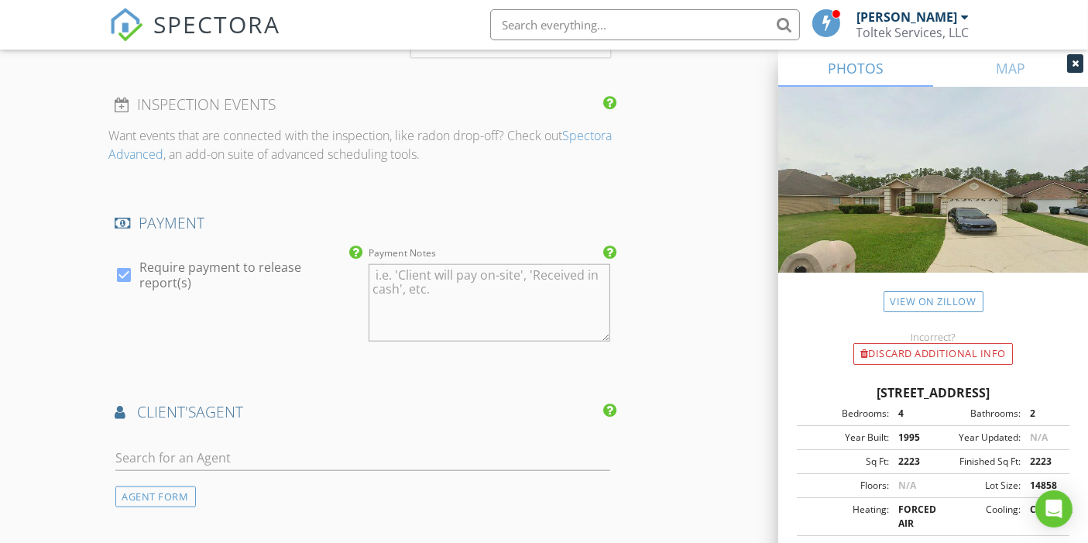
scroll to position [1671, 0]
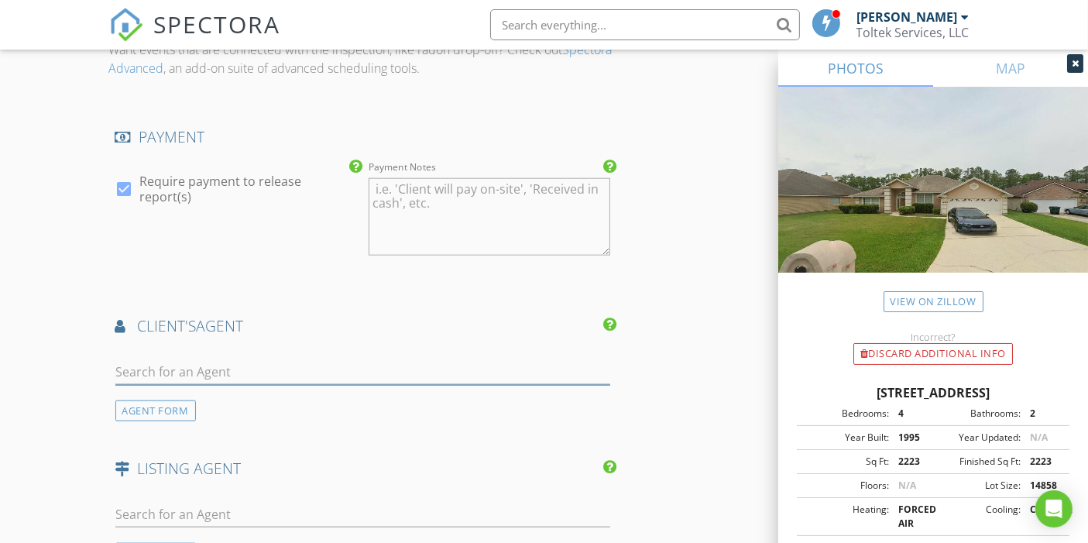
click at [167, 359] on input "text" at bounding box center [363, 372] width 496 height 26
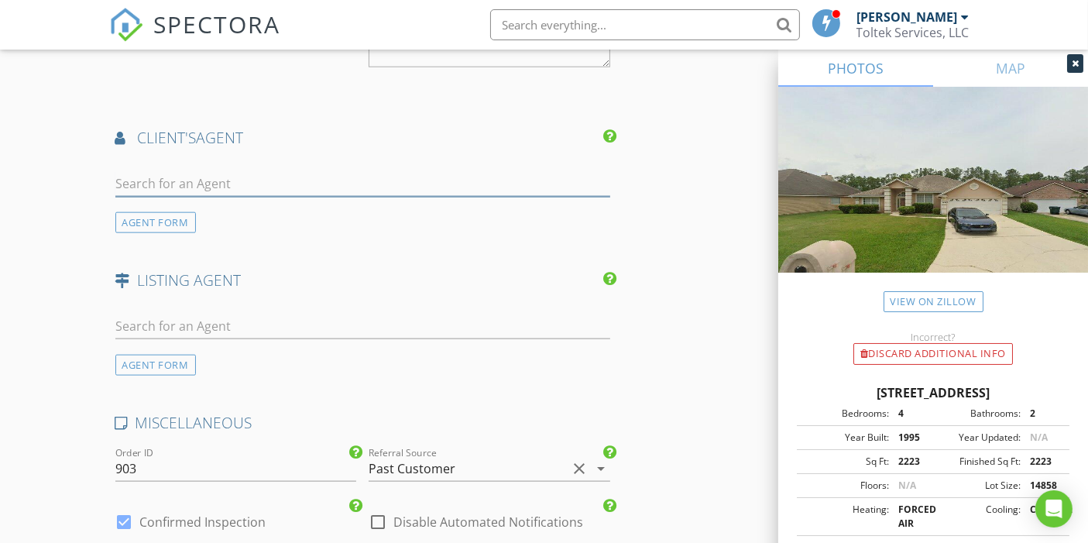
scroll to position [1832, 0]
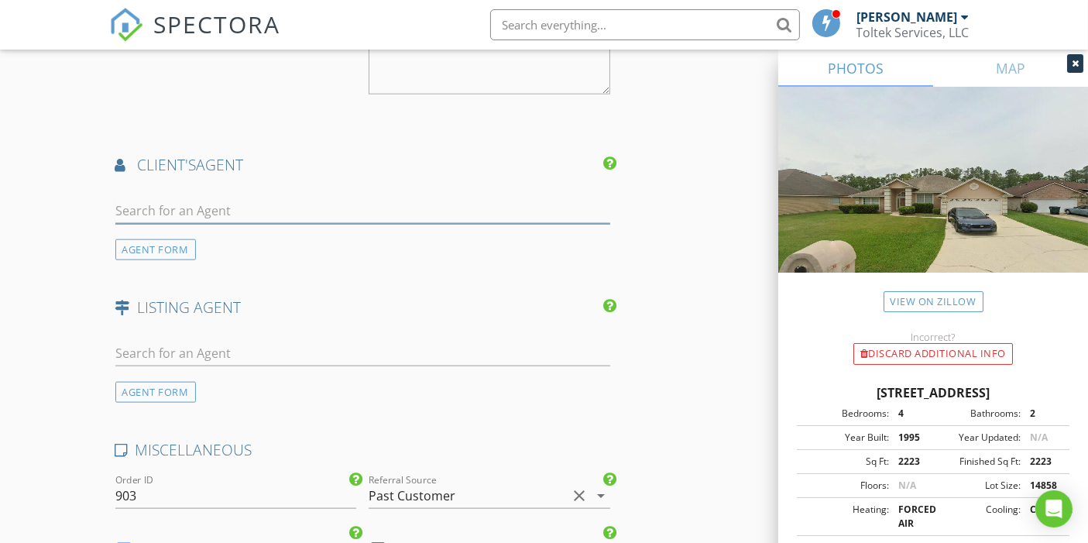
click at [159, 203] on input "text" at bounding box center [363, 211] width 496 height 26
type input "T"
click at [167, 250] on div "AGENT FORM" at bounding box center [155, 249] width 81 height 21
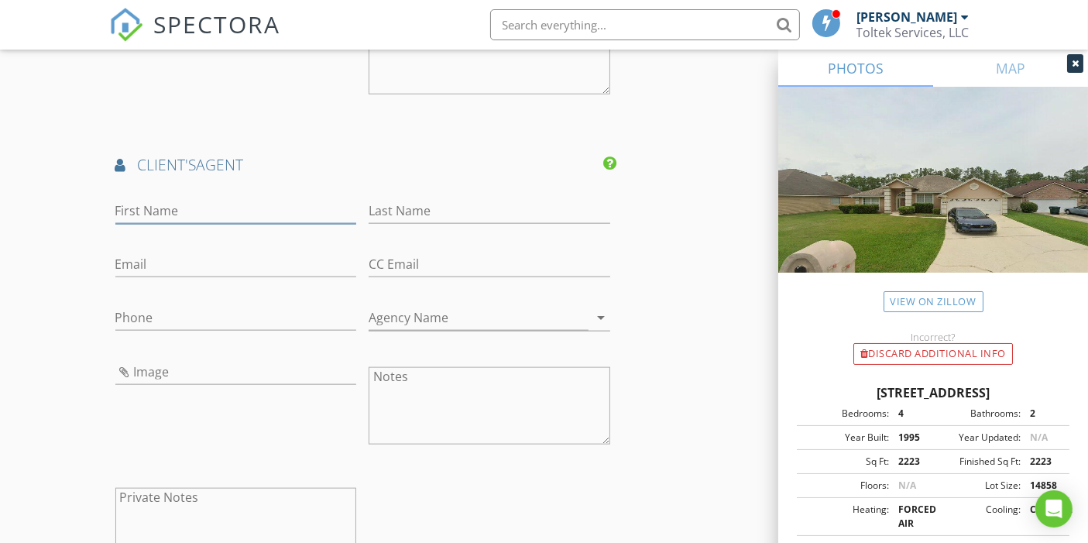
click at [172, 208] on input "First Name" at bounding box center [236, 211] width 242 height 26
type input "Tim"
type input "Huber"
click at [141, 258] on input "Email" at bounding box center [236, 265] width 242 height 26
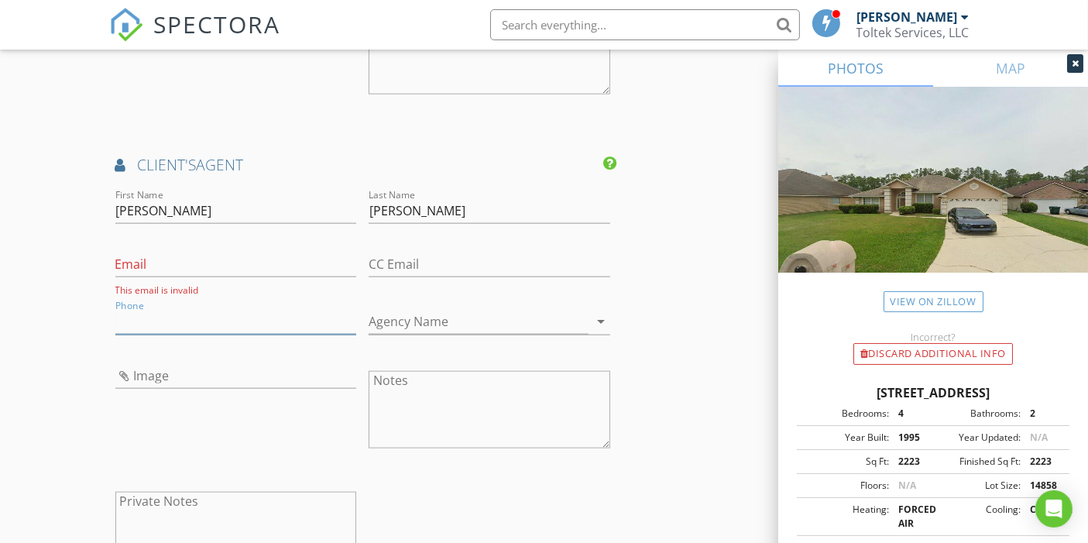
click at [150, 315] on input "Phone" at bounding box center [236, 322] width 242 height 26
type input "904-824-2445"
click at [405, 384] on textarea "Notes" at bounding box center [490, 409] width 242 height 77
type textarea "fax 904-827-8784"
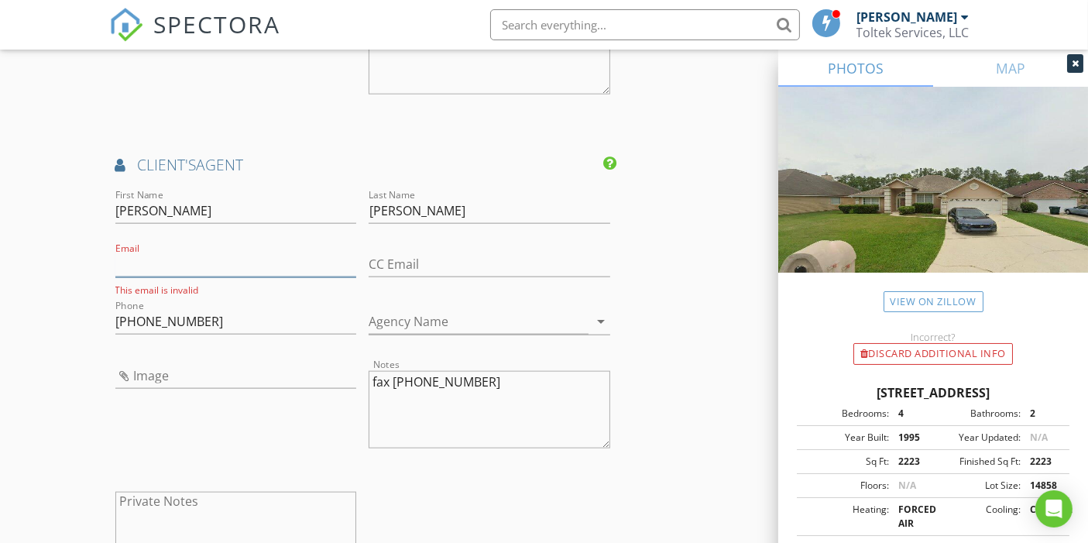
click at [191, 257] on input "Email" at bounding box center [236, 265] width 242 height 26
drag, startPoint x: 153, startPoint y: 205, endPoint x: 99, endPoint y: 205, distance: 53.5
type input "Victoria"
drag, startPoint x: 404, startPoint y: 203, endPoint x: 357, endPoint y: 207, distance: 47.4
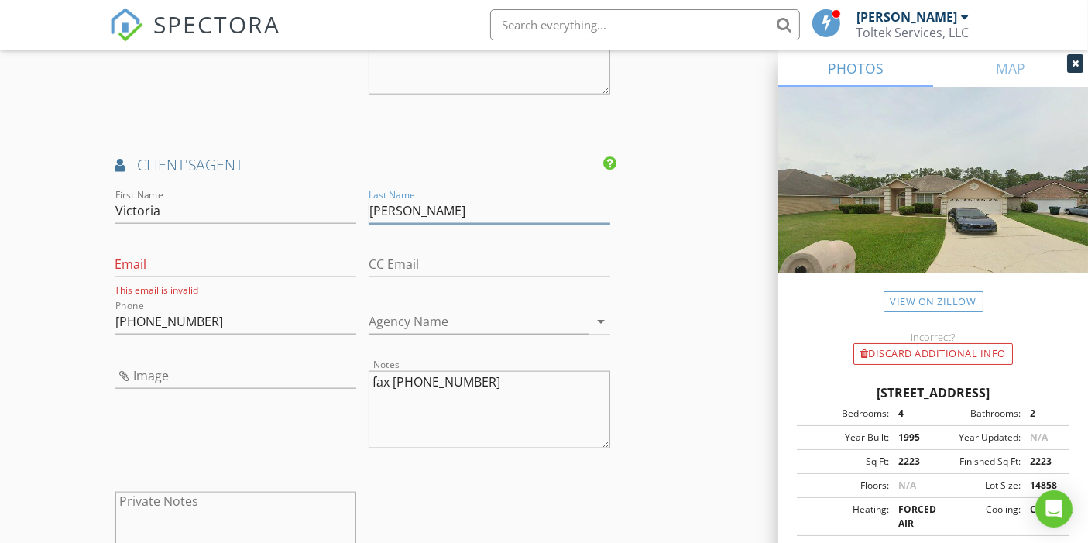
click at [357, 207] on div "First Name Victoria Last Name Huber Email This email is invalid CC Email Phone …" at bounding box center [363, 389] width 508 height 407
type input "Tate"
click at [215, 257] on input "Email" at bounding box center [236, 265] width 242 height 26
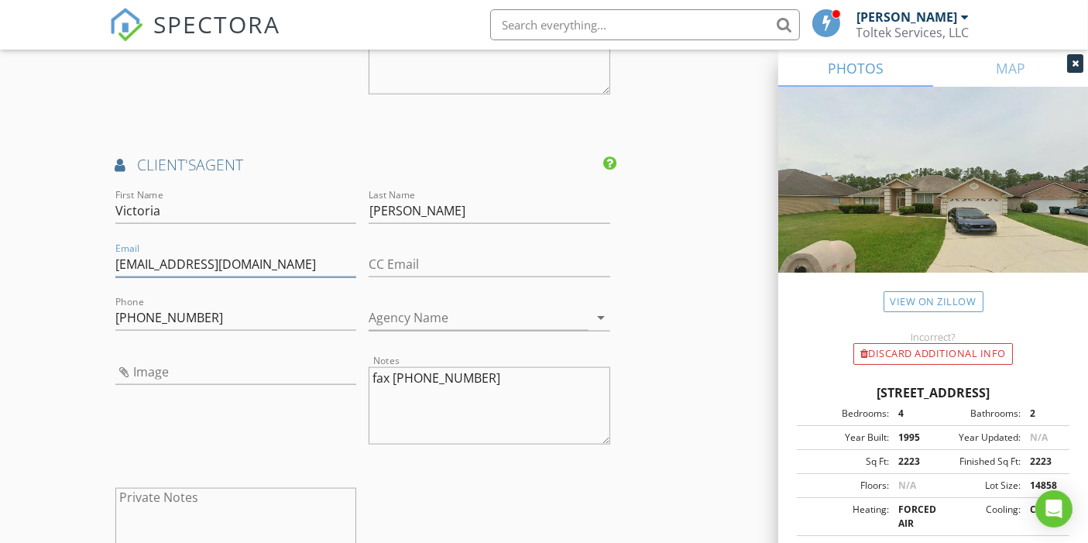
type input "victoriat@huberins.com"
click at [431, 315] on input "Agency Name" at bounding box center [479, 318] width 220 height 26
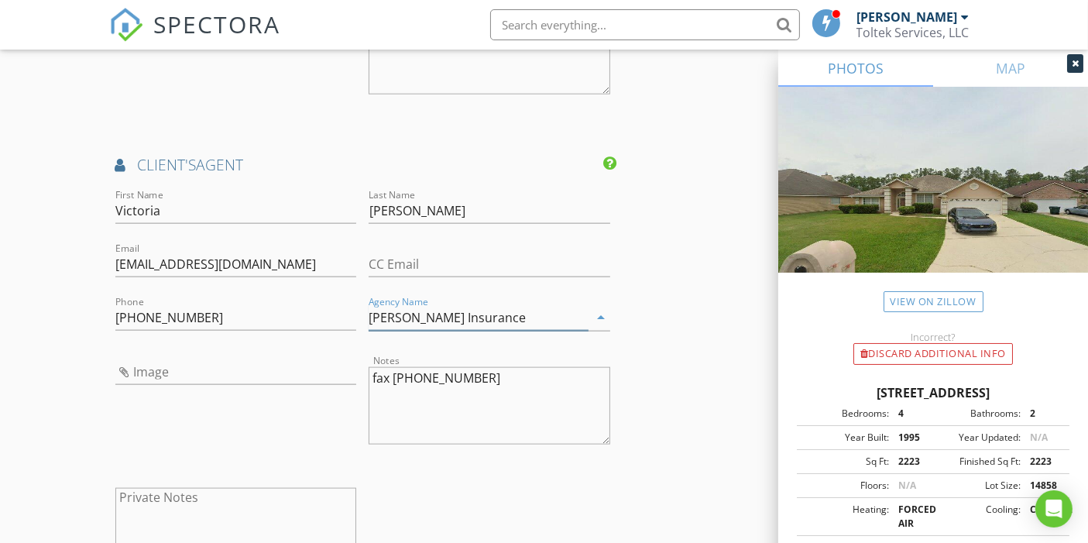
click at [568, 313] on input "Huber Insurance" at bounding box center [479, 318] width 220 height 26
click at [602, 313] on icon "arrow_drop_down" at bounding box center [601, 317] width 19 height 19
drag, startPoint x: 519, startPoint y: 314, endPoint x: 311, endPoint y: 317, distance: 207.6
click at [311, 317] on div "First Name Victoria Last Name Tate Email victoriat@huberins.com CC Email Phone …" at bounding box center [363, 387] width 508 height 403
type input "Huber Insurance"
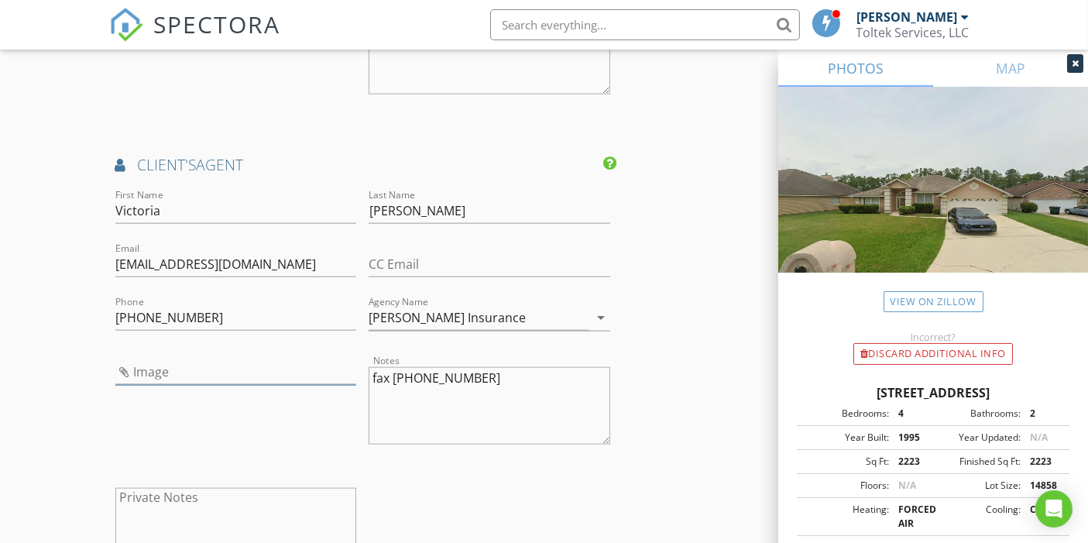
click at [279, 370] on input "Image" at bounding box center [236, 372] width 242 height 26
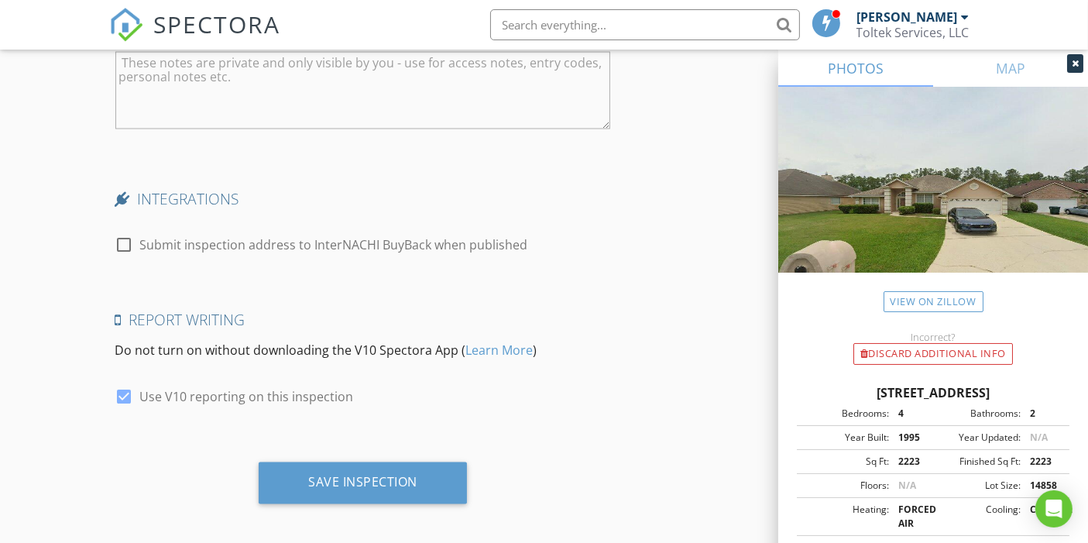
scroll to position [2784, 0]
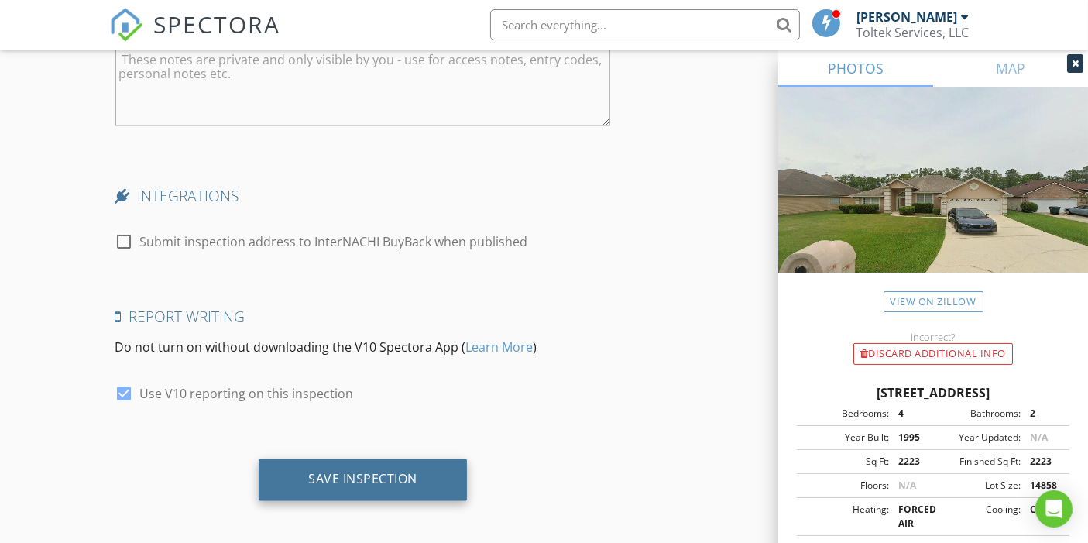
click at [376, 476] on div "Save Inspection" at bounding box center [362, 479] width 109 height 15
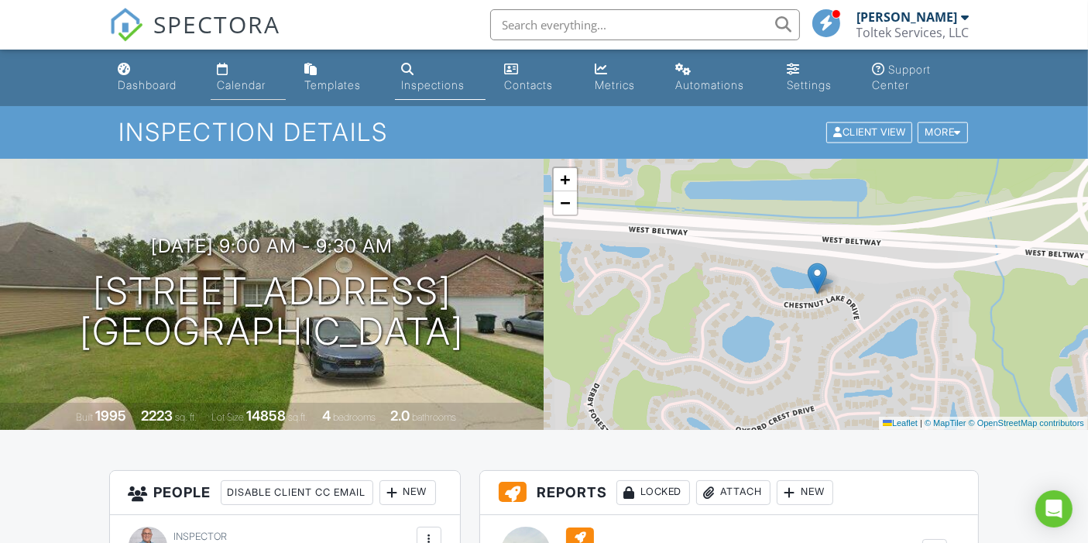
click at [236, 87] on div "Calendar" at bounding box center [241, 84] width 49 height 13
